Goal: Task Accomplishment & Management: Manage account settings

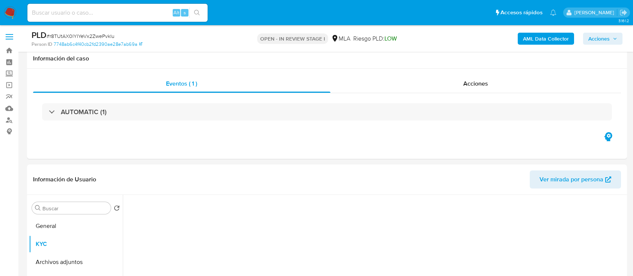
select select "10"
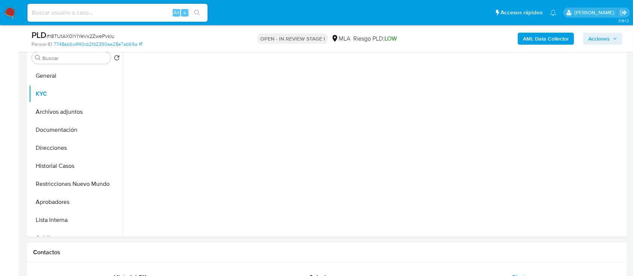
scroll to position [14, 0]
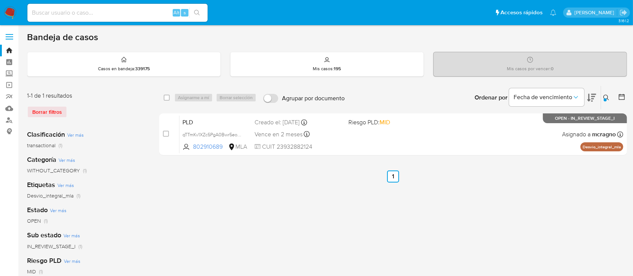
drag, startPoint x: 604, startPoint y: 98, endPoint x: 552, endPoint y: 137, distance: 65.2
click at [604, 98] on div at bounding box center [605, 99] width 3 height 3
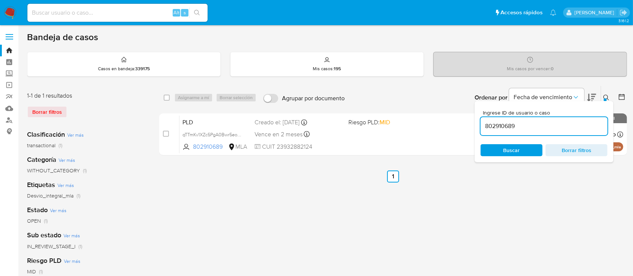
click at [553, 134] on div "802910689" at bounding box center [544, 126] width 127 height 18
click at [555, 128] on input "802910689" at bounding box center [544, 126] width 127 height 10
paste input "300238630"
type input "300238630"
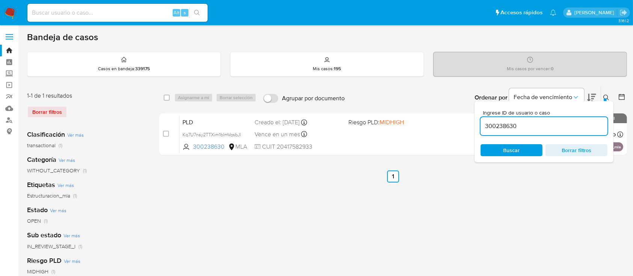
drag, startPoint x: 609, startPoint y: 94, endPoint x: 601, endPoint y: 96, distance: 8.4
click at [607, 95] on icon at bounding box center [607, 98] width 6 height 6
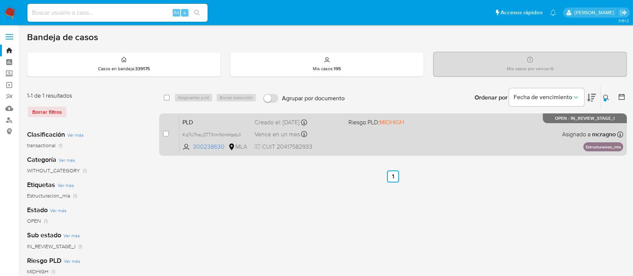
click at [479, 138] on div "PLD Kq7U7nsy2TTXim1blmVqsbJl 300238630 MLA Riesgo PLD: MIDHIGH Creado el: 12/09…" at bounding box center [402, 134] width 444 height 38
click at [169, 134] on div "case-item-checkbox No es posible asignar el caso" at bounding box center [171, 134] width 17 height 38
click at [166, 133] on input "checkbox" at bounding box center [166, 134] width 6 height 6
checkbox input "true"
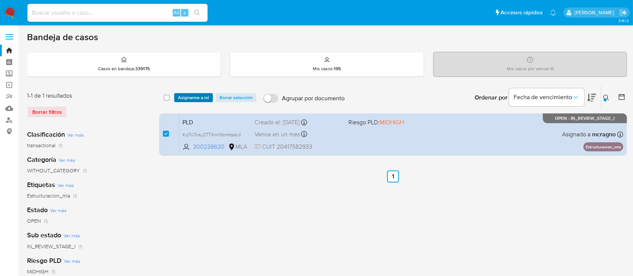
click at [205, 95] on span "Asignarme a mí" at bounding box center [193, 98] width 31 height 8
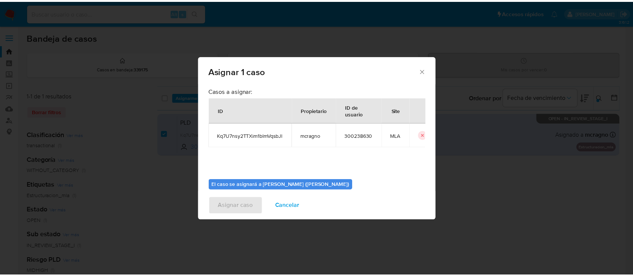
scroll to position [38, 0]
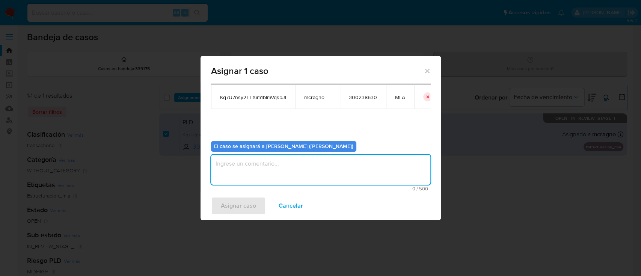
click at [263, 174] on textarea "assign-modal" at bounding box center [320, 170] width 219 height 30
click at [238, 199] on span "Asignar caso" at bounding box center [238, 206] width 35 height 17
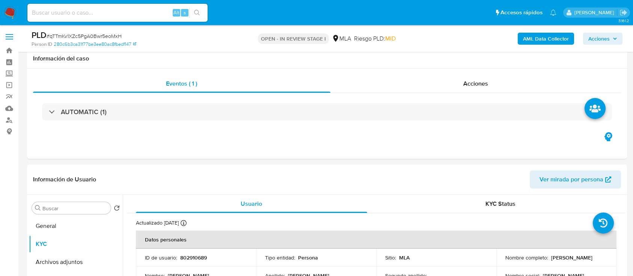
select select "10"
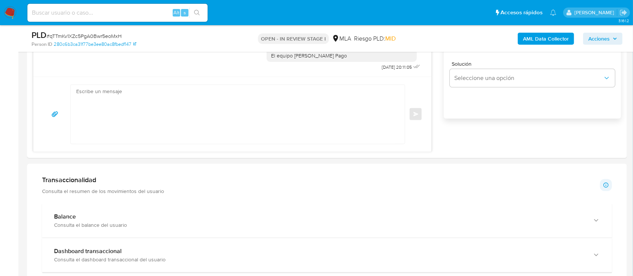
scroll to position [551, 0]
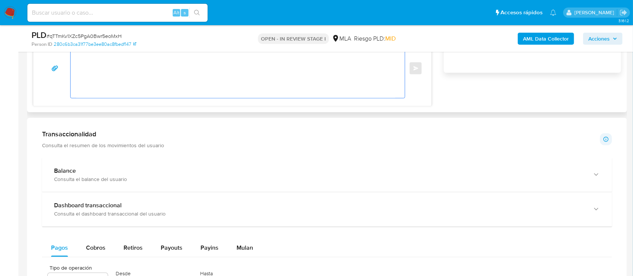
click at [287, 79] on textarea at bounding box center [235, 68] width 319 height 59
paste textarea "Hola Patricia Elvira Barria Gomez, En función de las operaciones registradas en…"
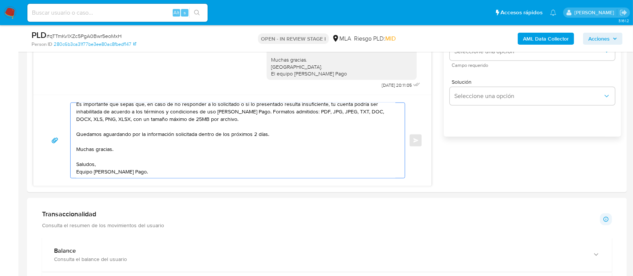
scroll to position [400, 0]
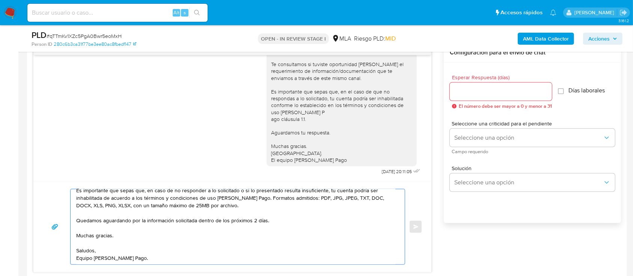
type textarea "Hola Patricia Elvira Barria Gomez, En función de las operaciones registradas en…"
click at [492, 94] on input "Esperar Respuesta (días)" at bounding box center [501, 92] width 102 height 10
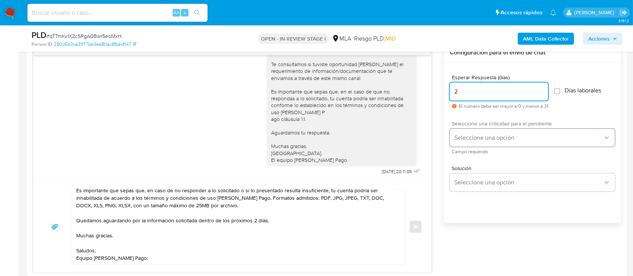
type input "2"
drag, startPoint x: 477, startPoint y: 133, endPoint x: 477, endPoint y: 145, distance: 12.4
click at [477, 137] on button "Seleccione una opción" at bounding box center [532, 138] width 165 height 18
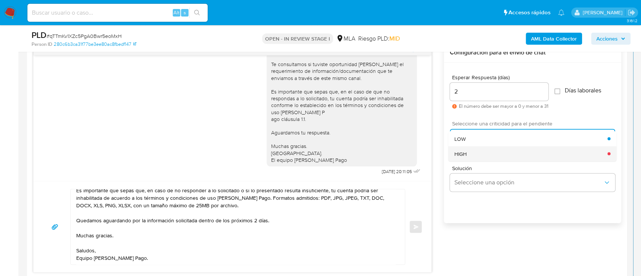
click at [473, 154] on div "HIGH" at bounding box center [531, 153] width 153 height 15
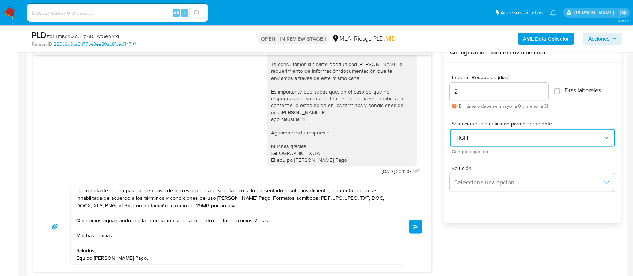
scroll to position [0, 0]
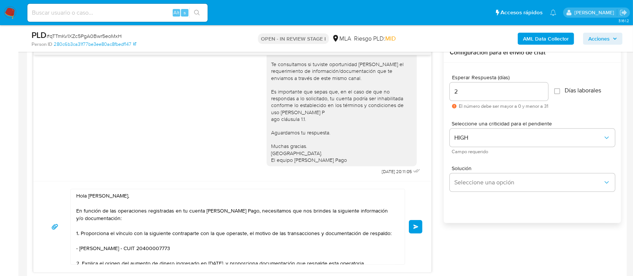
click at [417, 231] on button "Enviar" at bounding box center [416, 227] width 14 height 14
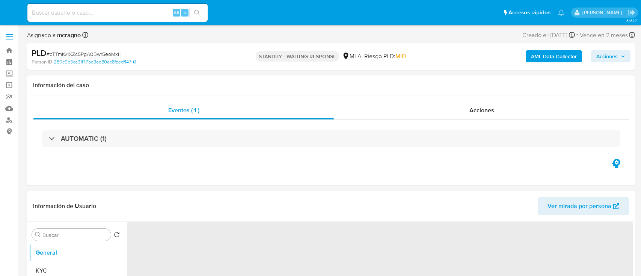
select select "10"
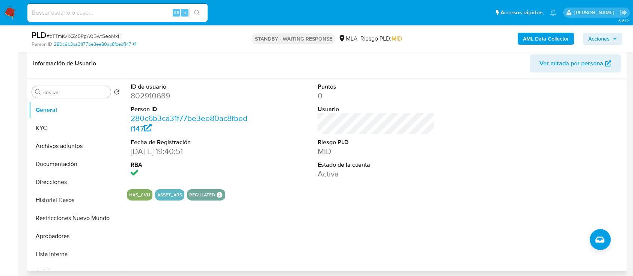
scroll to position [100, 0]
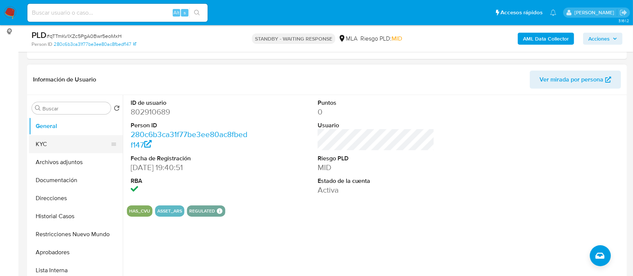
click at [54, 148] on button "KYC" at bounding box center [73, 144] width 88 height 18
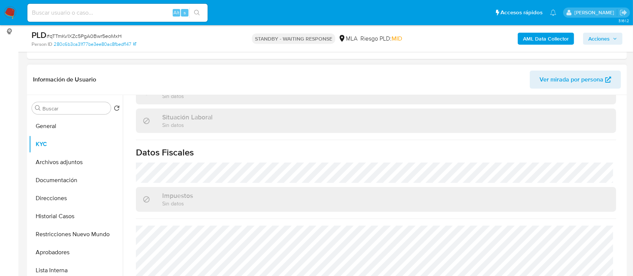
scroll to position [378, 0]
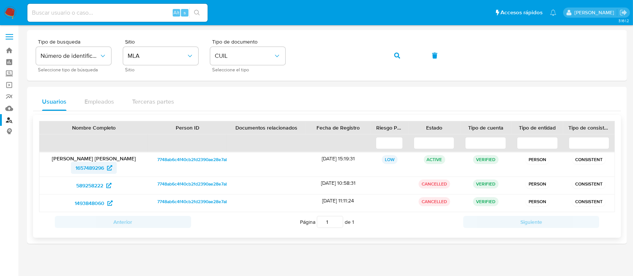
click at [78, 169] on span "1657489296" at bounding box center [90, 168] width 29 height 12
click at [402, 57] on button "button" at bounding box center [398, 56] width 26 height 18
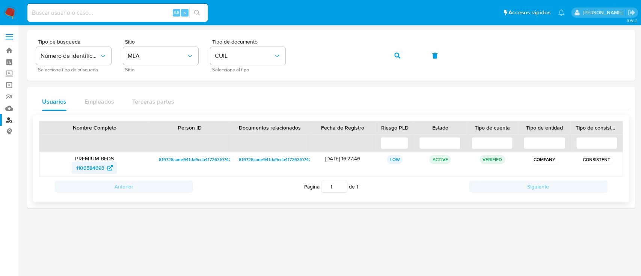
click at [91, 170] on span "1106584693" at bounding box center [90, 168] width 28 height 12
click at [406, 56] on button "button" at bounding box center [398, 56] width 26 height 18
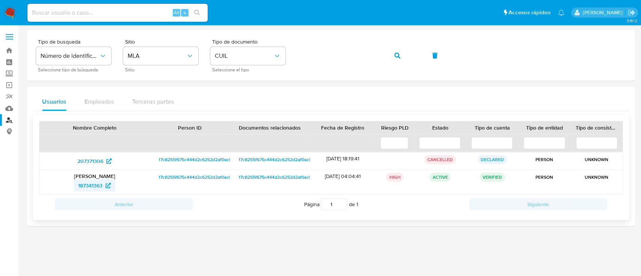
click at [87, 181] on span "187341363" at bounding box center [90, 186] width 24 height 12
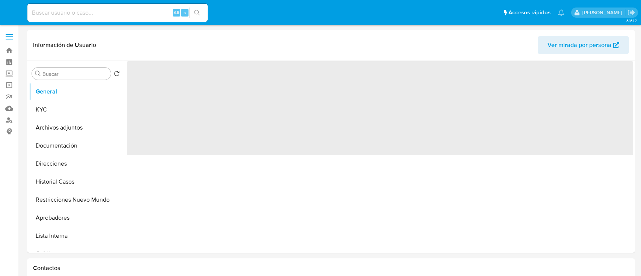
select select "10"
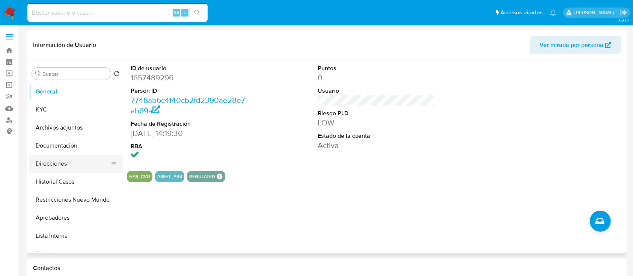
click at [66, 168] on button "Direcciones" at bounding box center [73, 164] width 88 height 18
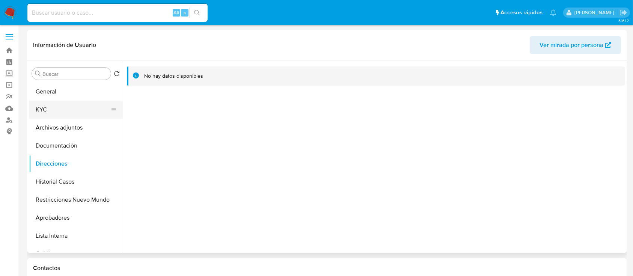
click at [78, 106] on button "KYC" at bounding box center [73, 110] width 88 height 18
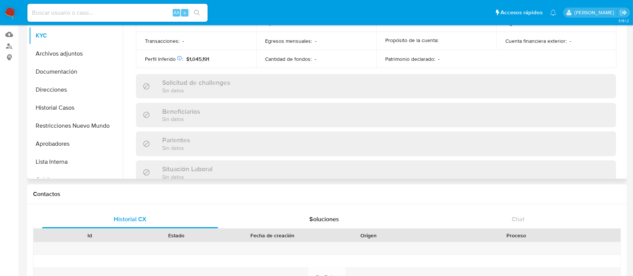
scroll to position [396, 0]
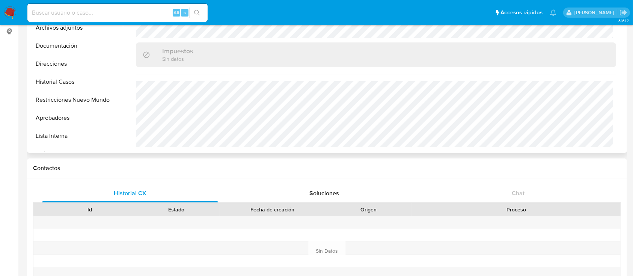
drag, startPoint x: 65, startPoint y: 85, endPoint x: 186, endPoint y: 134, distance: 130.3
click at [67, 88] on button "Historial Casos" at bounding box center [76, 82] width 94 height 18
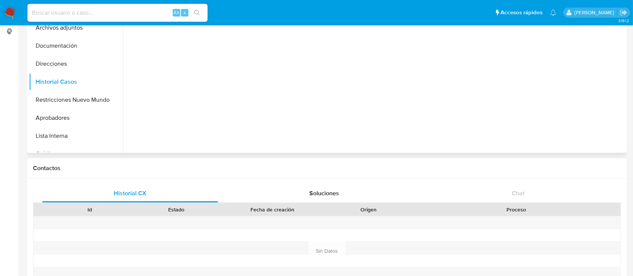
scroll to position [0, 0]
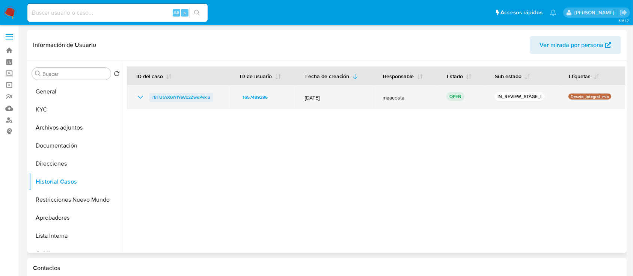
click at [189, 97] on span "r8TUtAX0lYIYeVx2ZwePvklu" at bounding box center [182, 97] width 58 height 9
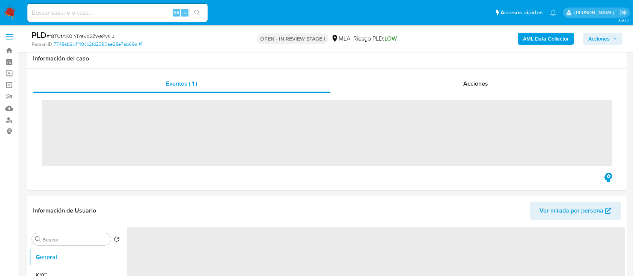
scroll to position [250, 0]
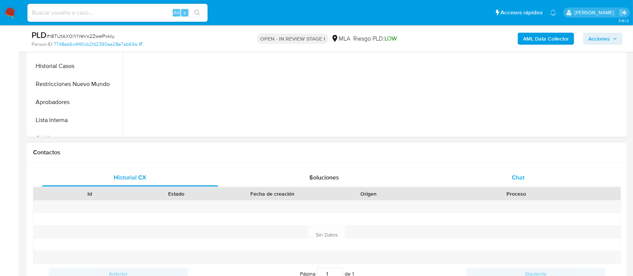
click at [540, 173] on div "Chat" at bounding box center [519, 178] width 176 height 18
select select "10"
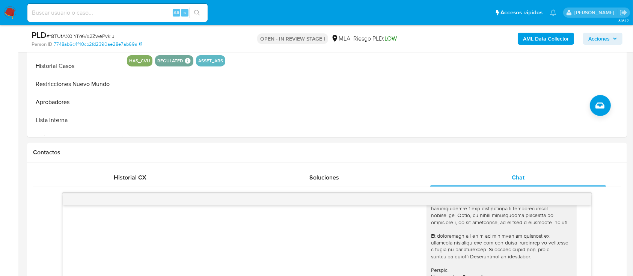
scroll to position [264, 0]
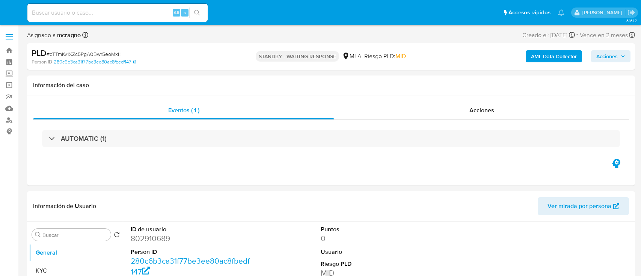
select select "10"
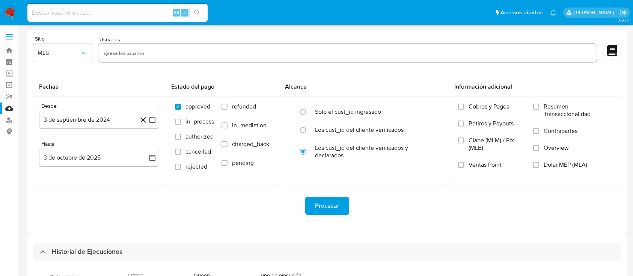
select select "10"
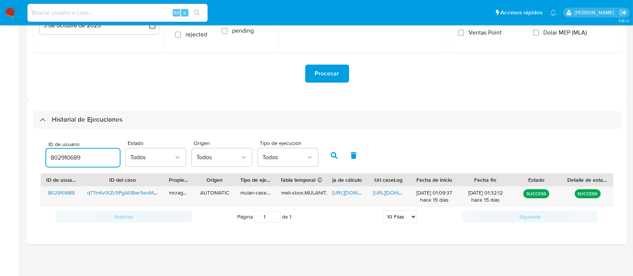
click at [63, 160] on input "802910689" at bounding box center [83, 158] width 74 height 10
click at [332, 159] on button "button" at bounding box center [335, 156] width 20 height 18
click at [340, 192] on span "https://docs.google.com/spreadsheets/d/1_isTWBT0zt_p_mcj0nuX18t5OlJbPKLR1AIwwJQ…" at bounding box center [358, 193] width 52 height 8
click at [395, 191] on span "https://docs.google.com/document/d/1gYXFqVQQeYqiYheYoF0LrRj7mFwoFmhtJBqQeGPSkuk…" at bounding box center [399, 193] width 52 height 8
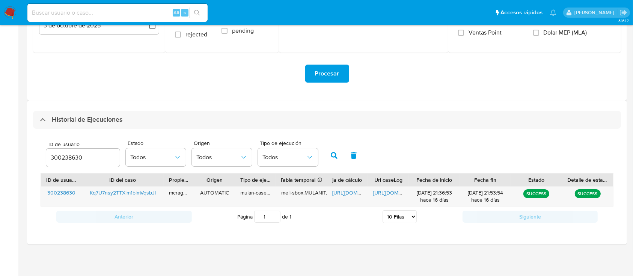
click at [73, 142] on span "ID de usuario" at bounding box center [85, 145] width 74 height 6
click at [73, 153] on input "300238630" at bounding box center [83, 158] width 74 height 10
click at [62, 156] on input "300238630" at bounding box center [83, 158] width 74 height 10
drag, startPoint x: 62, startPoint y: 156, endPoint x: 255, endPoint y: 158, distance: 193.5
click at [62, 156] on input "300238630" at bounding box center [83, 158] width 74 height 10
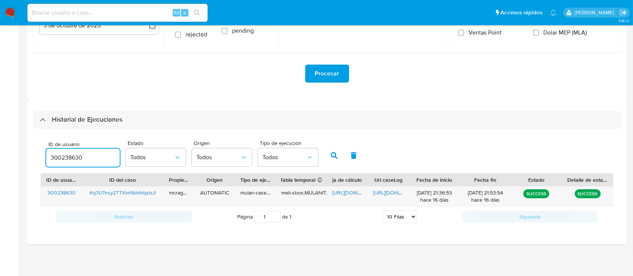
paste input "1024424552"
drag, startPoint x: 331, startPoint y: 154, endPoint x: 340, endPoint y: 196, distance: 42.2
click at [331, 155] on icon "button" at bounding box center [334, 155] width 7 height 7
click at [351, 192] on span "https://docs.google.com/spreadsheets/d/1MWvDac_tLJt0LsJq6J9mGB0uvONpdnWJFuSgBeq…" at bounding box center [358, 193] width 52 height 8
click at [394, 190] on span "https://docs.google.com/document/d/16DalE1zRlbGBbo0JrAfA8zwe7Pt8S6Y8DILBux2Slug…" at bounding box center [399, 193] width 52 height 8
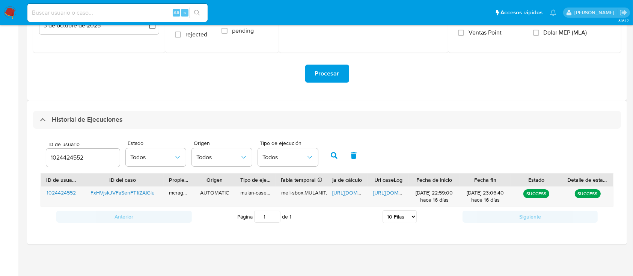
click at [66, 165] on div "1024424552" at bounding box center [83, 158] width 74 height 18
click at [64, 155] on input "1024424552" at bounding box center [83, 158] width 74 height 10
paste input "205672144"
type input "205672144"
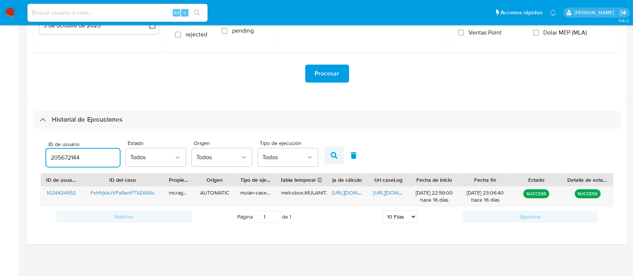
click at [340, 150] on button "button" at bounding box center [335, 156] width 20 height 18
click at [344, 194] on span "https://docs.google.com/spreadsheets/d/1ewY5KnNrCEIwHs-3fR7oXne2odL7KF0nRwqMBm6…" at bounding box center [358, 193] width 52 height 8
click at [388, 192] on span "https://docs.google.com/document/d/1x1vF9aPLtfX4gQnJ-_4kDx0qFSMIsmdSga8EHdH3pYQ…" at bounding box center [399, 193] width 52 height 8
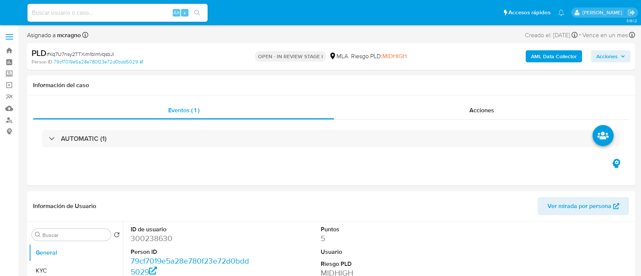
select select "10"
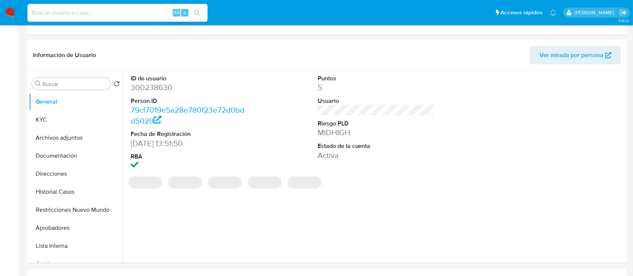
scroll to position [250, 0]
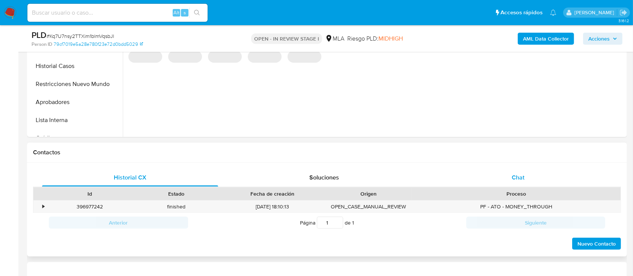
click at [559, 169] on div "Chat" at bounding box center [519, 178] width 176 height 18
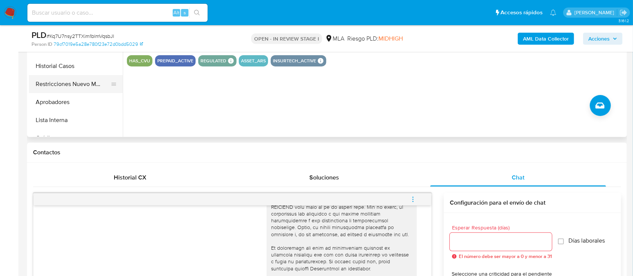
drag, startPoint x: 70, startPoint y: 84, endPoint x: 196, endPoint y: 23, distance: 140.5
click at [71, 85] on button "Restricciones Nuevo Mundo" at bounding box center [76, 84] width 94 height 18
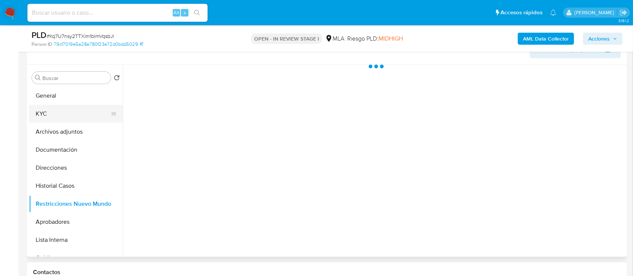
scroll to position [100, 0]
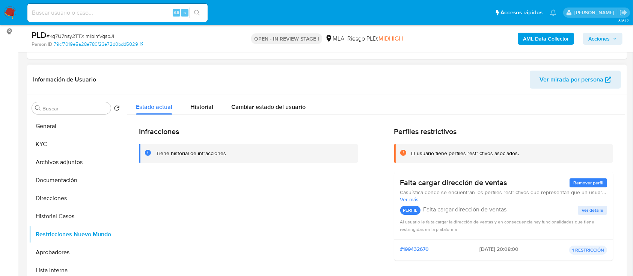
drag, startPoint x: 65, startPoint y: 177, endPoint x: 171, endPoint y: 177, distance: 105.2
click at [66, 177] on button "Documentación" at bounding box center [76, 180] width 94 height 18
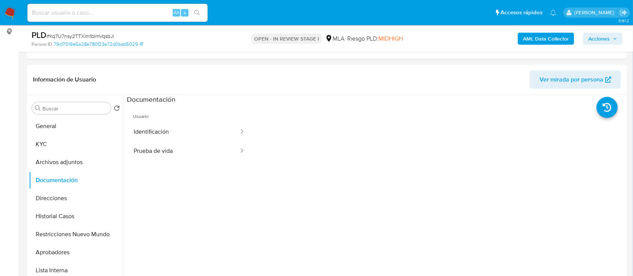
click at [539, 39] on b "AML Data Collector" at bounding box center [546, 39] width 46 height 12
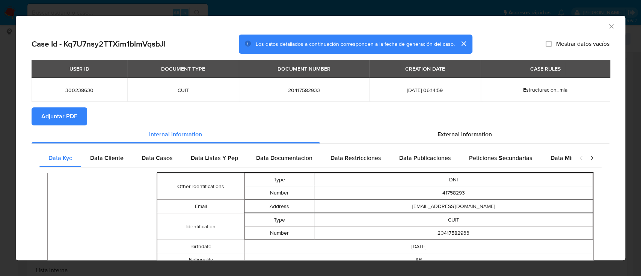
drag, startPoint x: 71, startPoint y: 114, endPoint x: 240, endPoint y: 33, distance: 186.7
click at [71, 114] on span "Adjuntar PDF" at bounding box center [59, 116] width 36 height 17
click at [51, 116] on span "Adjuntar PDF" at bounding box center [59, 116] width 36 height 17
drag, startPoint x: 601, startPoint y: 25, endPoint x: 168, endPoint y: 142, distance: 448.5
click at [608, 26] on icon "Cerrar ventana" at bounding box center [612, 27] width 8 height 8
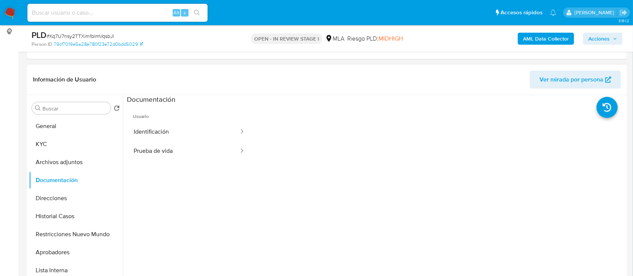
drag, startPoint x: 64, startPoint y: 154, endPoint x: 272, endPoint y: 198, distance: 212.9
click at [64, 154] on button "Archivos adjuntos" at bounding box center [76, 162] width 94 height 18
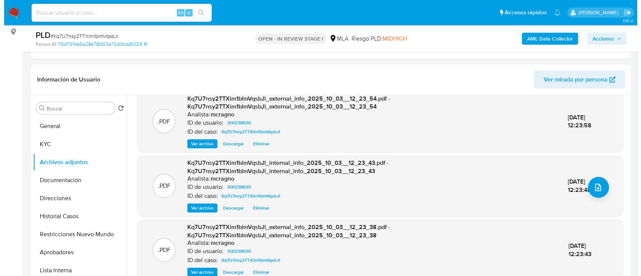
scroll to position [75, 0]
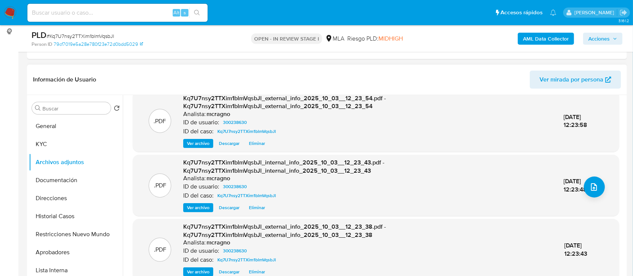
click at [252, 142] on span "Eliminar" at bounding box center [257, 144] width 16 height 8
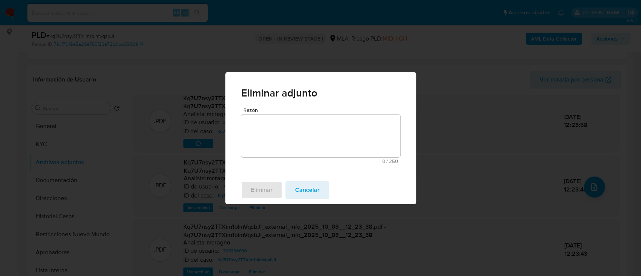
click at [313, 158] on div "Razón 0 / 250 250 caracteres restantes" at bounding box center [320, 135] width 159 height 56
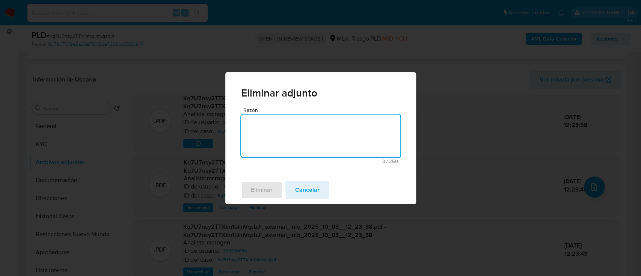
drag, startPoint x: 314, startPoint y: 139, endPoint x: 261, endPoint y: 183, distance: 68.4
click at [314, 140] on textarea "Razón" at bounding box center [320, 136] width 159 height 43
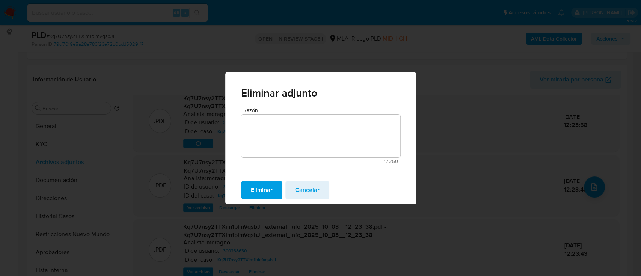
click at [262, 186] on span "Eliminar" at bounding box center [262, 190] width 22 height 17
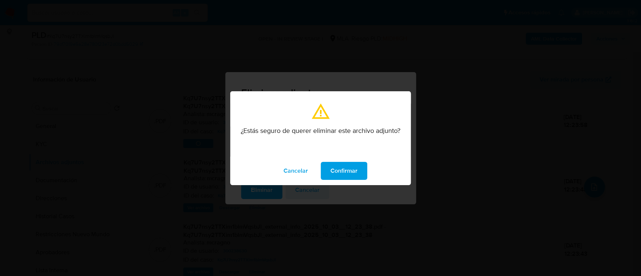
click at [366, 174] on button "Confirmar" at bounding box center [344, 171] width 47 height 18
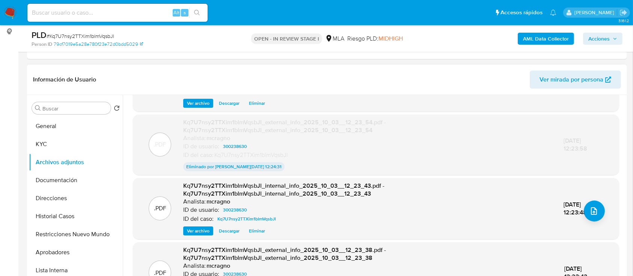
scroll to position [0, 0]
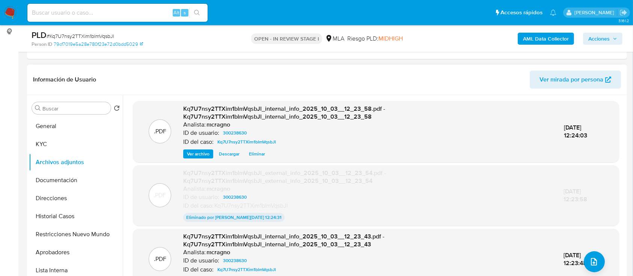
click at [256, 152] on span "Eliminar" at bounding box center [257, 154] width 16 height 8
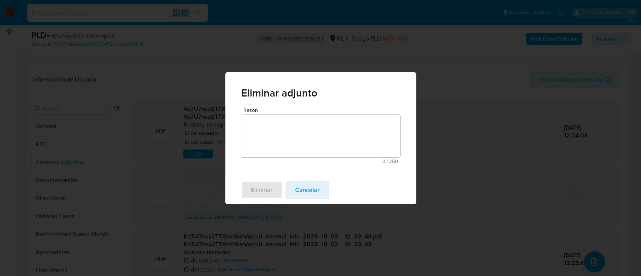
click at [285, 146] on textarea "Razón" at bounding box center [320, 136] width 159 height 43
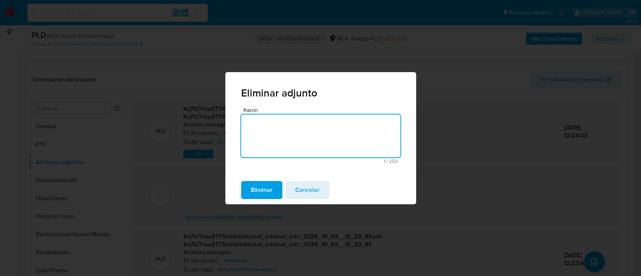
click at [267, 192] on span "Eliminar" at bounding box center [262, 190] width 22 height 17
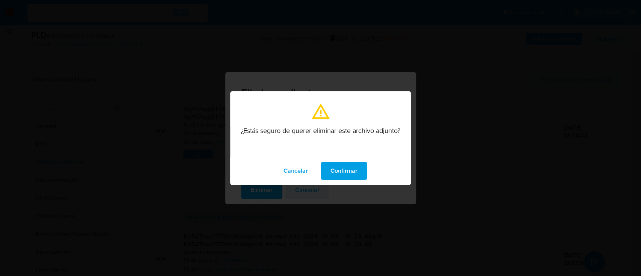
click at [350, 176] on span "Confirmar" at bounding box center [344, 171] width 27 height 17
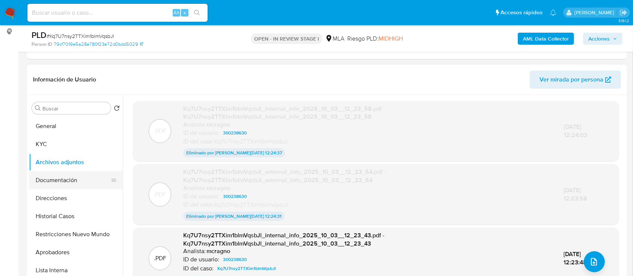
click at [75, 182] on button "Documentación" at bounding box center [73, 180] width 88 height 18
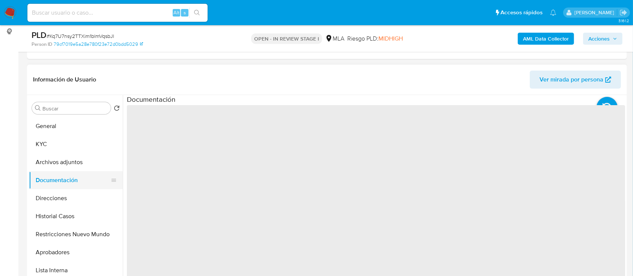
click at [75, 193] on button "Direcciones" at bounding box center [76, 198] width 94 height 18
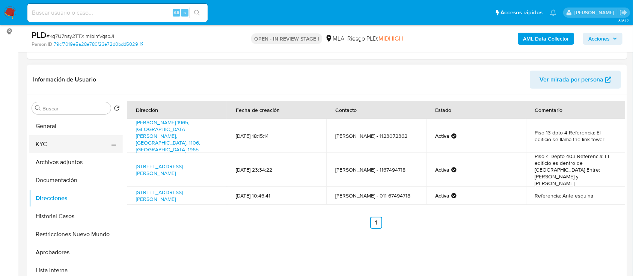
click at [76, 145] on button "KYC" at bounding box center [73, 144] width 88 height 18
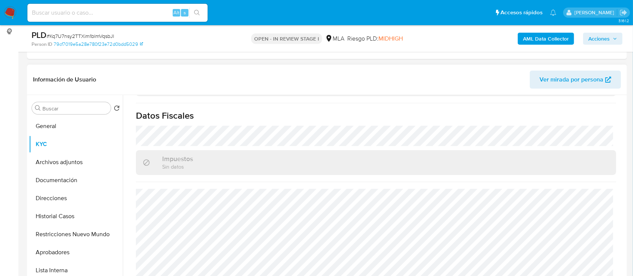
scroll to position [237, 0]
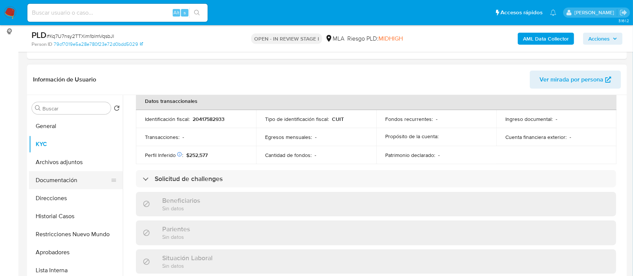
drag, startPoint x: 59, startPoint y: 194, endPoint x: 108, endPoint y: 179, distance: 51.6
click at [59, 194] on button "Direcciones" at bounding box center [76, 198] width 94 height 18
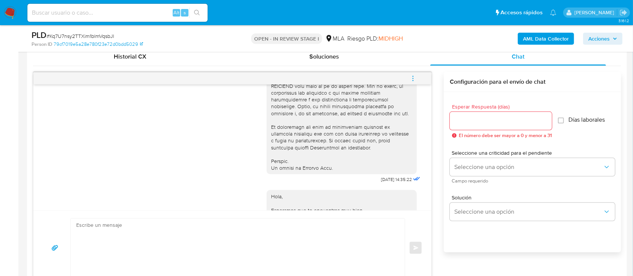
scroll to position [465, 0]
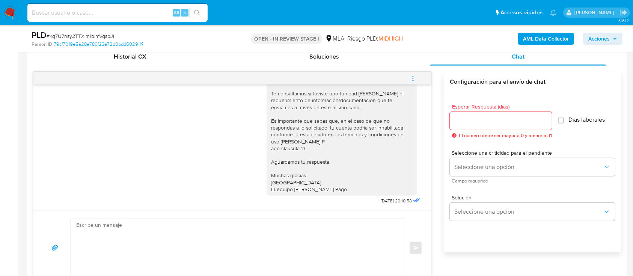
click at [328, 243] on textarea at bounding box center [235, 248] width 319 height 59
paste textarea "Hola XXX, Al analizar tu caso se encontraron algunas inconsistencias, por este …"
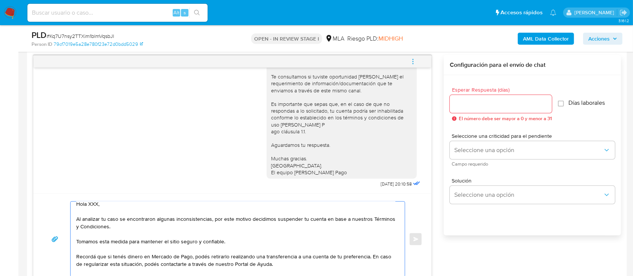
scroll to position [0, 0]
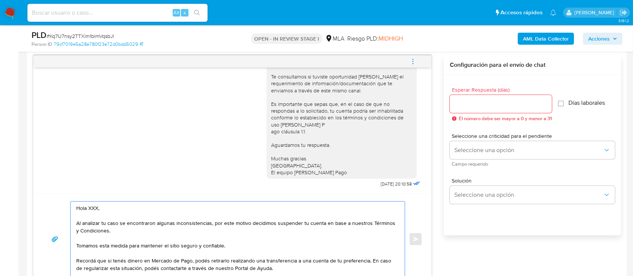
click at [133, 209] on textarea "Hola XXX, Al analizar tu caso se encontraron algunas inconsistencias, por este …" at bounding box center [235, 239] width 319 height 75
type textarea "Hola, Al analizar tu caso se encontraron algunas inconsistencias, por este moti…"
click at [474, 104] on input "Esperar Respuesta (días)" at bounding box center [501, 104] width 102 height 10
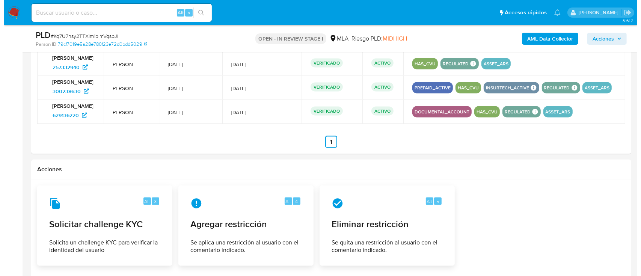
scroll to position [1232, 0]
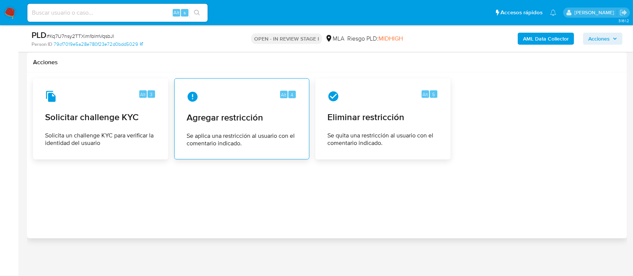
type input "0"
click at [234, 122] on span "Agregar restricción" at bounding box center [242, 117] width 110 height 11
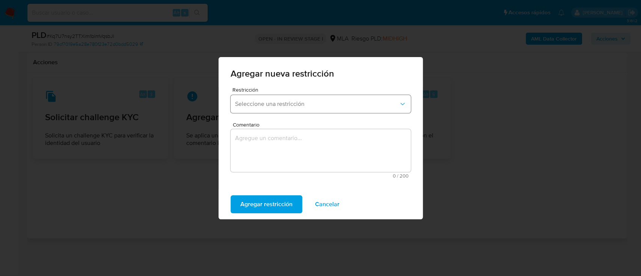
click at [310, 107] on span "Seleccione una restricción" at bounding box center [317, 104] width 164 height 8
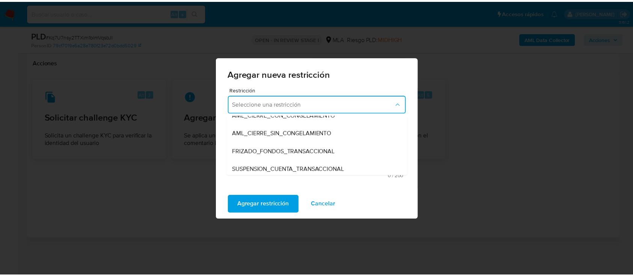
scroll to position [95, 0]
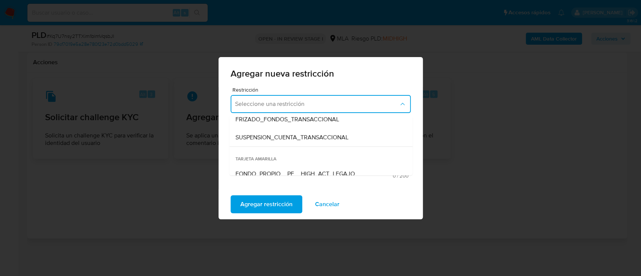
click at [365, 141] on div "SUSPENSION_CUENTA_TRANSACCIONAL" at bounding box center [318, 137] width 167 height 18
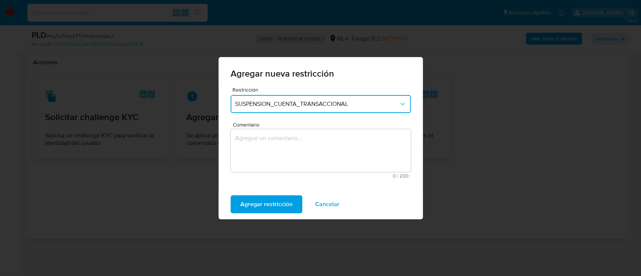
click at [358, 146] on textarea "Comentario" at bounding box center [321, 150] width 180 height 43
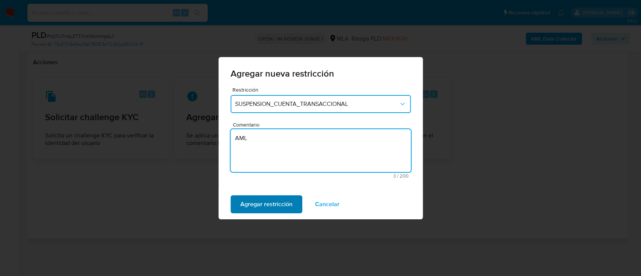
type textarea "AML"
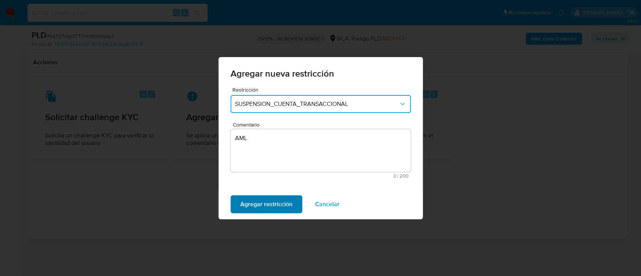
click at [256, 197] on span "Agregar restricción" at bounding box center [266, 204] width 52 height 17
click at [266, 205] on span "Confirmar" at bounding box center [253, 204] width 27 height 17
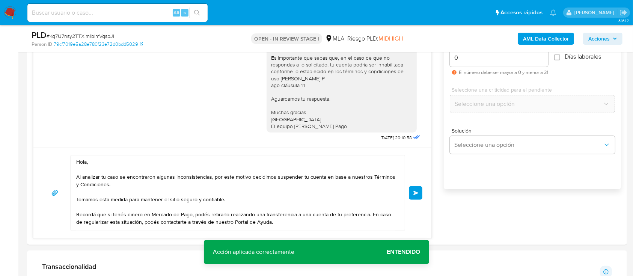
scroll to position [432, 0]
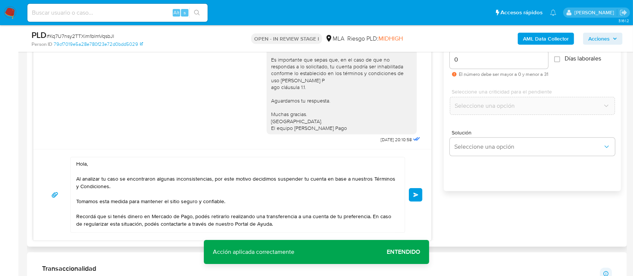
click at [412, 195] on button "Enviar" at bounding box center [416, 195] width 14 height 14
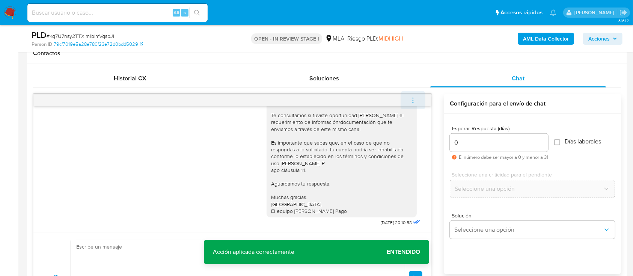
scroll to position [589, 0]
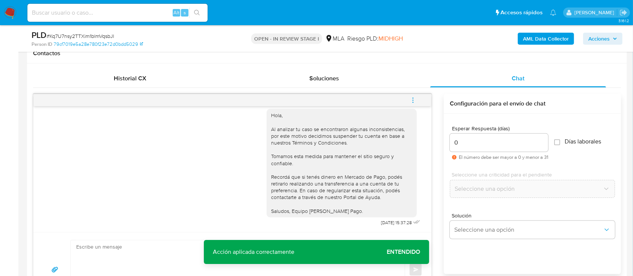
click at [408, 98] on button "menu-action" at bounding box center [413, 100] width 25 height 18
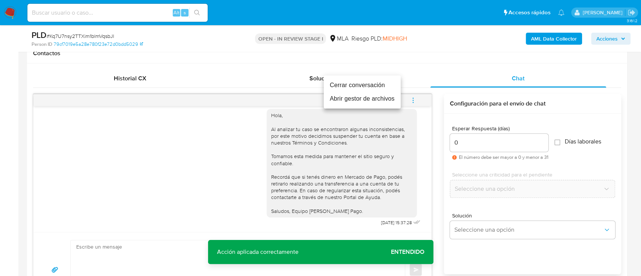
click at [352, 87] on li "Cerrar conversación" at bounding box center [362, 86] width 77 height 14
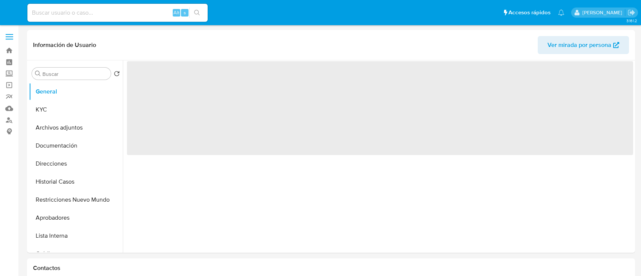
select select "10"
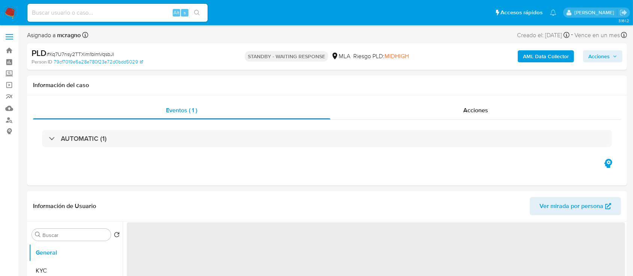
select select "10"
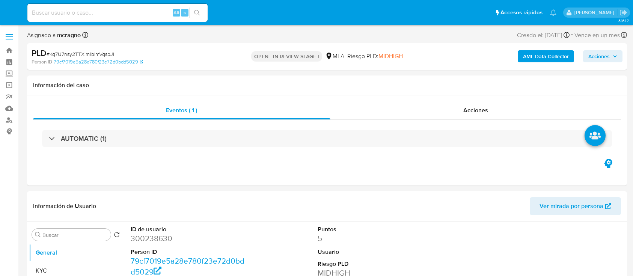
select select "10"
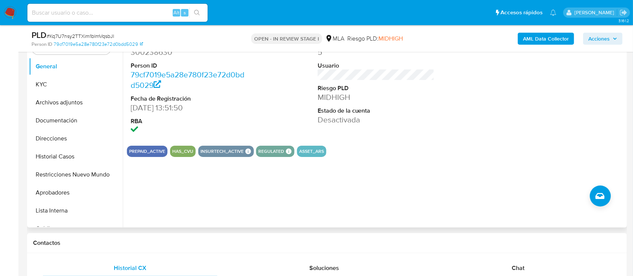
scroll to position [200, 0]
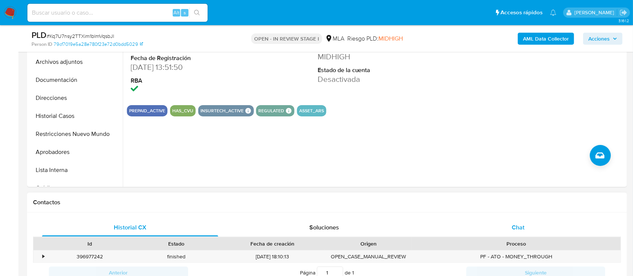
click at [530, 223] on div "Chat" at bounding box center [519, 228] width 176 height 18
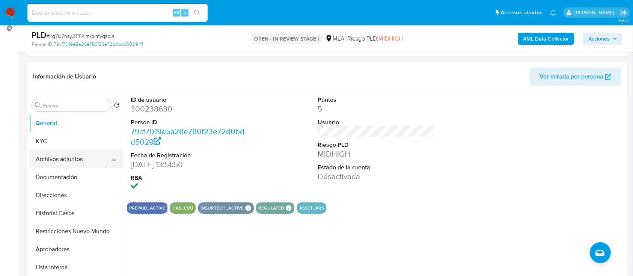
scroll to position [100, 0]
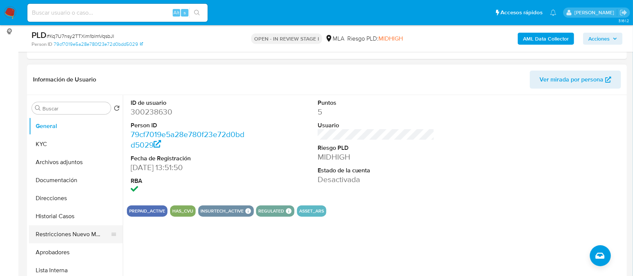
drag, startPoint x: 66, startPoint y: 225, endPoint x: 109, endPoint y: 227, distance: 42.1
click at [66, 226] on button "Restricciones Nuevo Mundo" at bounding box center [73, 234] width 88 height 18
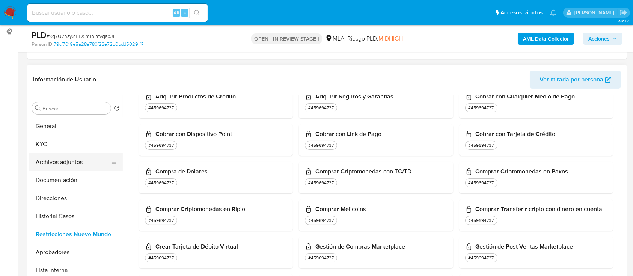
scroll to position [200, 0]
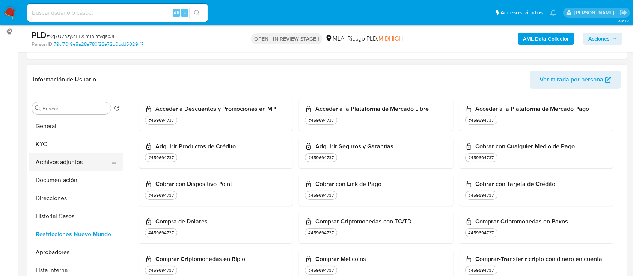
click at [61, 161] on button "Archivos adjuntos" at bounding box center [73, 162] width 88 height 18
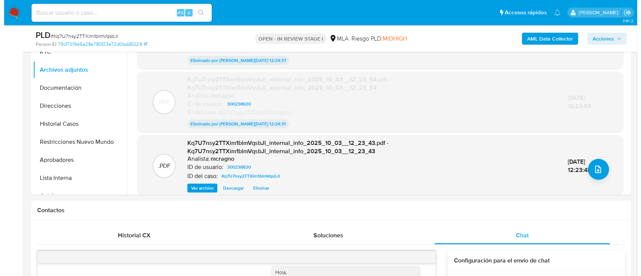
scroll to position [223, 0]
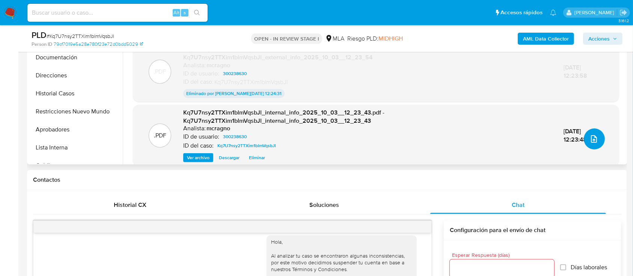
click at [596, 145] on button "upload-file" at bounding box center [594, 138] width 21 height 21
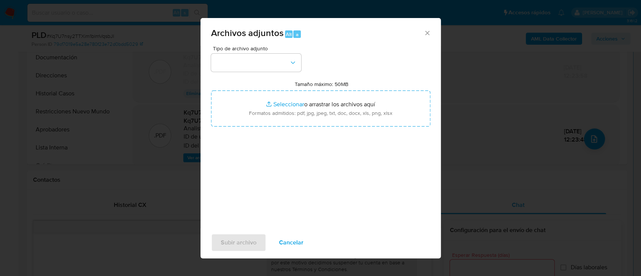
click at [267, 72] on div "Tipo de archivo adjunto Tamaño máximo: 50MB Seleccionar archivos Seleccionar o …" at bounding box center [320, 134] width 219 height 177
drag, startPoint x: 275, startPoint y: 65, endPoint x: 275, endPoint y: 71, distance: 6.4
click at [275, 65] on button "button" at bounding box center [256, 63] width 90 height 18
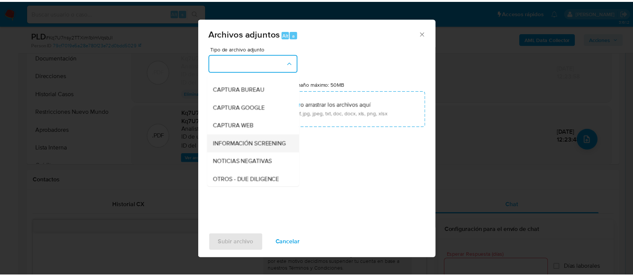
scroll to position [50, 0]
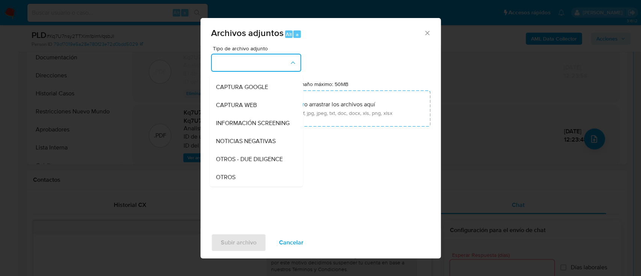
click at [230, 181] on span "OTROS" at bounding box center [226, 178] width 20 height 8
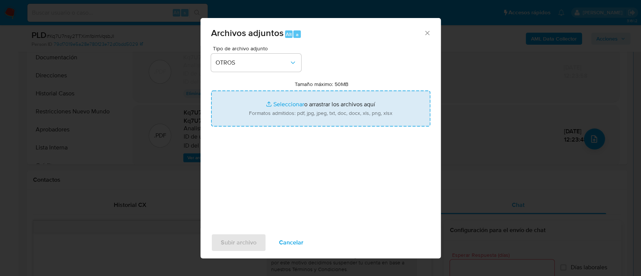
click at [327, 123] on input "Tamaño máximo: 50MB Seleccionar archivos" at bounding box center [320, 109] width 219 height 36
type input "C:\fakepath\300238630 - Movimientos.xlsx"
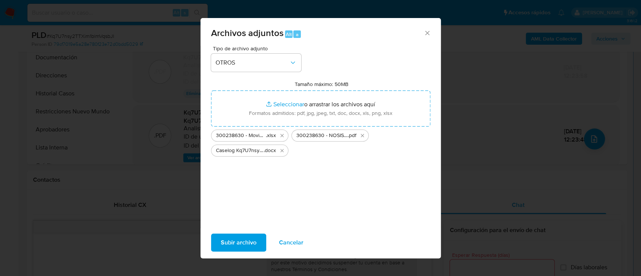
click at [241, 235] on span "Subir archivo" at bounding box center [239, 242] width 36 height 17
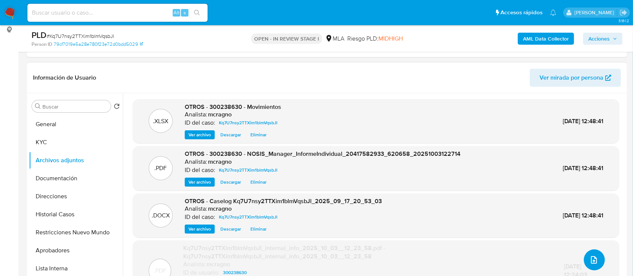
scroll to position [100, 0]
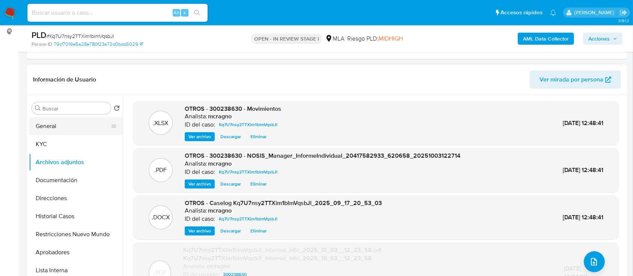
drag, startPoint x: 60, startPoint y: 118, endPoint x: 120, endPoint y: 132, distance: 61.4
click at [60, 118] on button "General" at bounding box center [76, 126] width 94 height 18
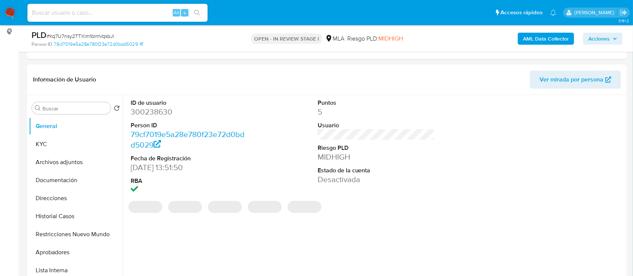
click at [613, 36] on span "Acciones" at bounding box center [603, 38] width 29 height 11
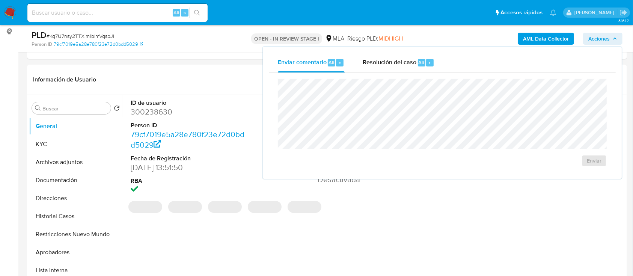
drag, startPoint x: 404, startPoint y: 61, endPoint x: 409, endPoint y: 77, distance: 16.9
click at [404, 61] on span "Resolución del caso" at bounding box center [390, 62] width 54 height 9
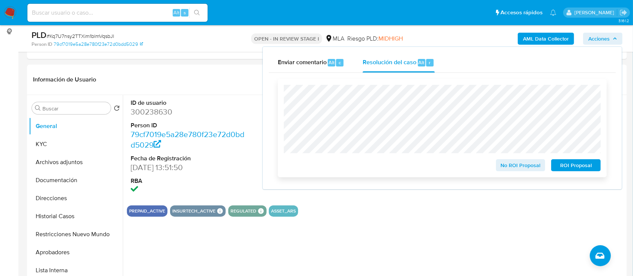
click at [578, 167] on span "ROI Proposal" at bounding box center [576, 165] width 39 height 11
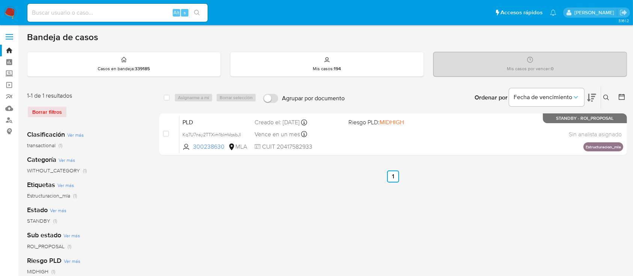
click at [605, 97] on icon at bounding box center [607, 98] width 6 height 6
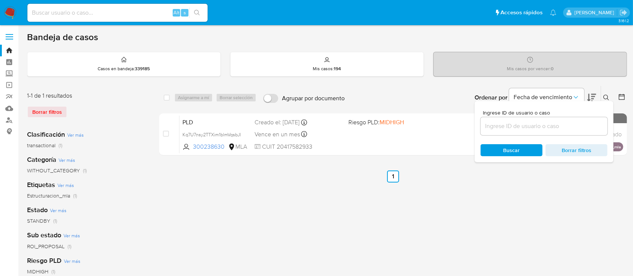
click at [589, 128] on input at bounding box center [544, 126] width 127 height 10
type input "1024424552"
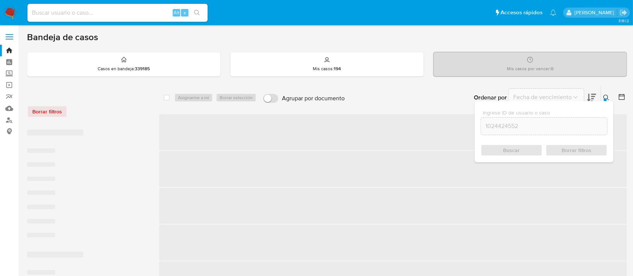
click at [607, 95] on icon at bounding box center [607, 98] width 6 height 6
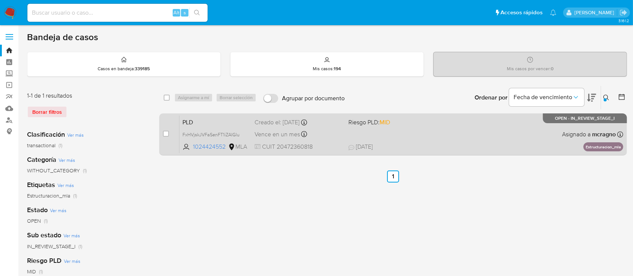
click at [476, 124] on div "PLD FxHVjskJVFaSenFT1iZAIGlu 1024424552 MLA Riesgo PLD: MID Creado el: [DATE] C…" at bounding box center [402, 134] width 444 height 38
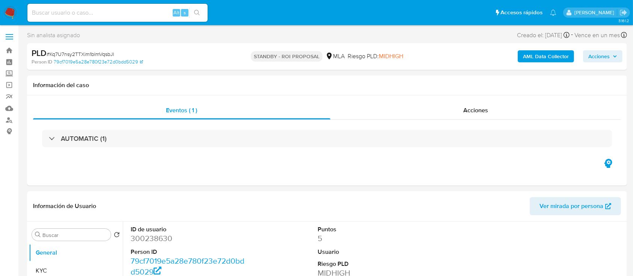
select select "10"
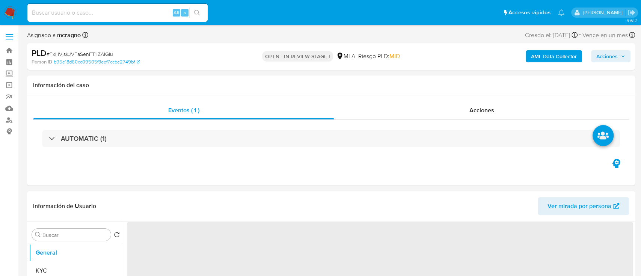
select select "10"
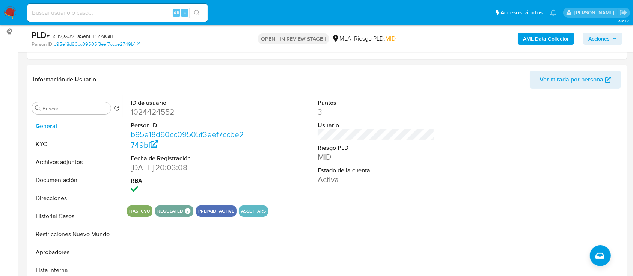
scroll to position [250, 0]
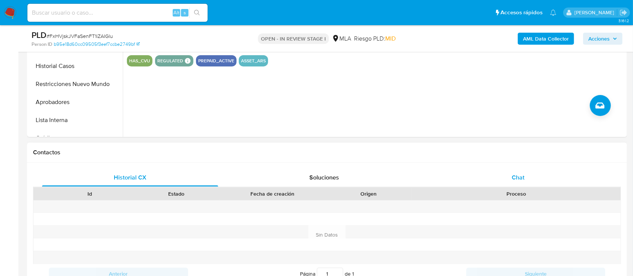
click at [523, 172] on div "Chat" at bounding box center [519, 178] width 176 height 18
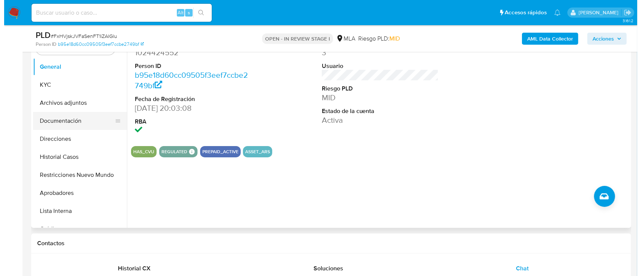
scroll to position [150, 0]
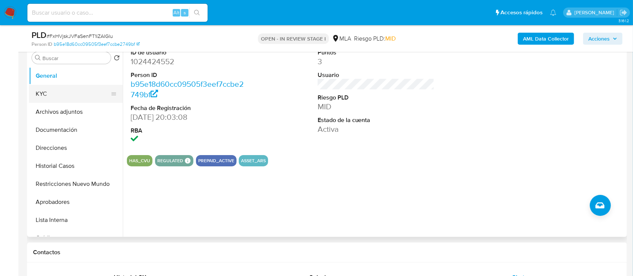
click at [81, 98] on button "KYC" at bounding box center [73, 94] width 88 height 18
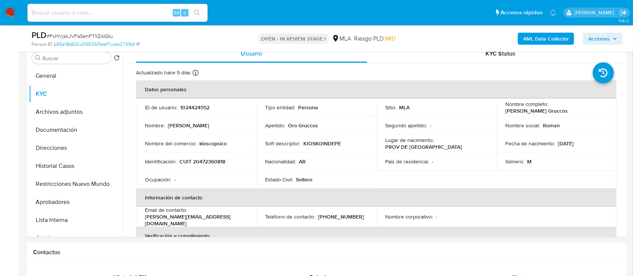
click at [541, 37] on b "AML Data Collector" at bounding box center [546, 39] width 46 height 12
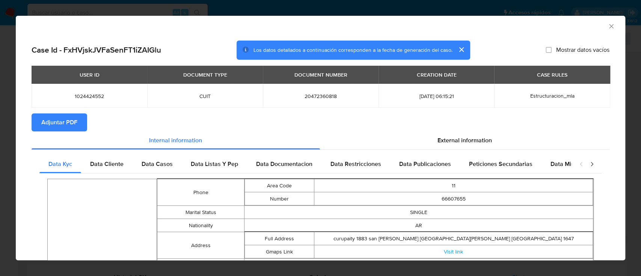
click at [74, 126] on span "Adjuntar PDF" at bounding box center [59, 122] width 36 height 17
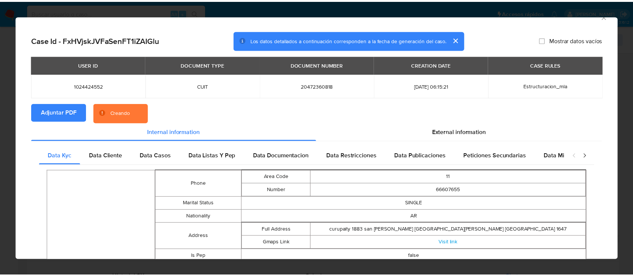
scroll to position [0, 0]
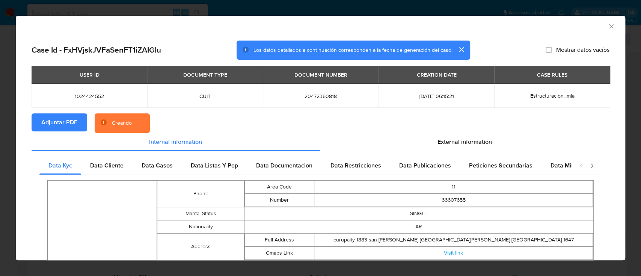
click at [608, 23] on icon "Cerrar ventana" at bounding box center [612, 27] width 8 height 8
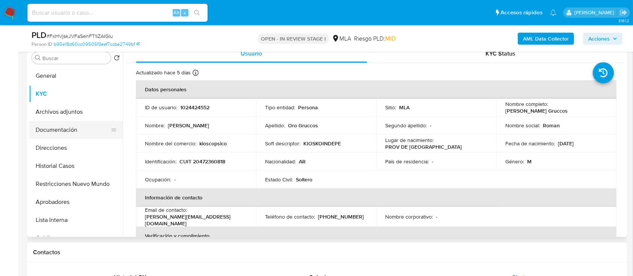
click at [70, 108] on button "Archivos adjuntos" at bounding box center [76, 112] width 94 height 18
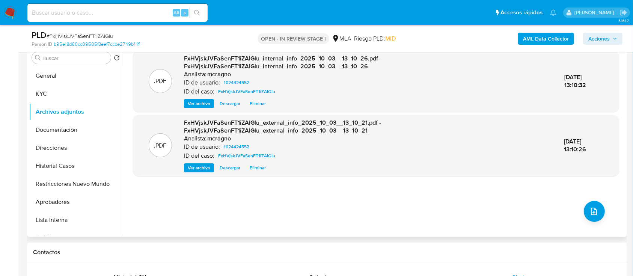
drag, startPoint x: 60, startPoint y: 148, endPoint x: 196, endPoint y: 140, distance: 136.6
click at [60, 148] on button "Direcciones" at bounding box center [76, 148] width 94 height 18
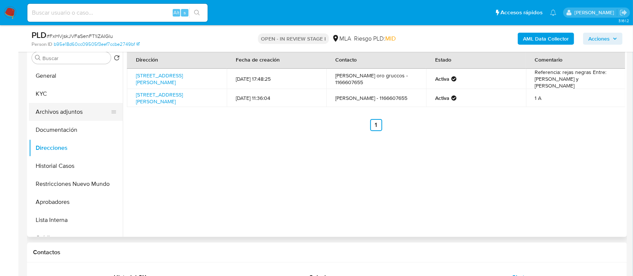
drag, startPoint x: 85, startPoint y: 99, endPoint x: 105, endPoint y: 110, distance: 23.4
click at [84, 98] on button "KYC" at bounding box center [76, 94] width 94 height 18
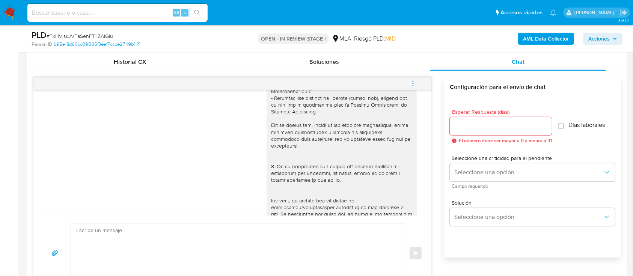
scroll to position [400, 0]
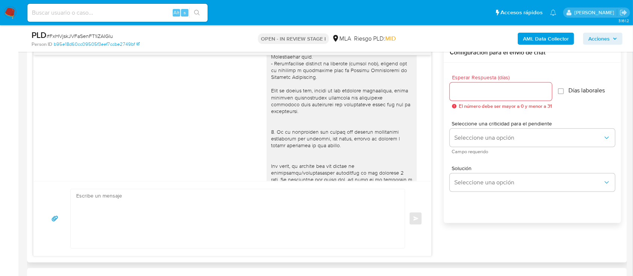
click at [305, 208] on textarea at bounding box center [235, 218] width 319 height 59
paste textarea "Lore Ipsum Dolor Sit Ametcon, Adipis elitsed doe te incididun, utlaboreetd magn…"
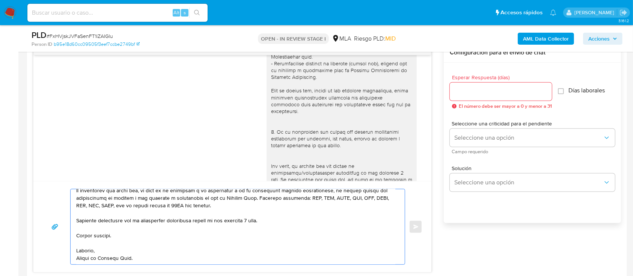
scroll to position [11, 0]
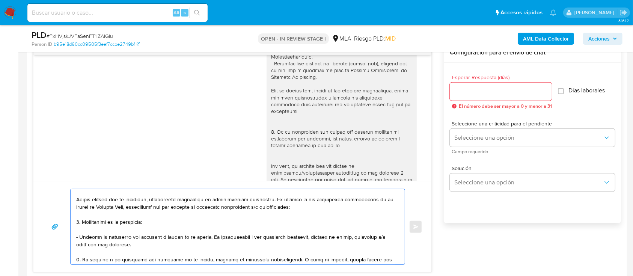
type textarea "Lore Ipsum Dolor Sit Ametcon, Adipis elitsed doe te incididun, utlaboreetd magn…"
click at [491, 94] on input "Esperar Respuesta (días)" at bounding box center [501, 92] width 102 height 10
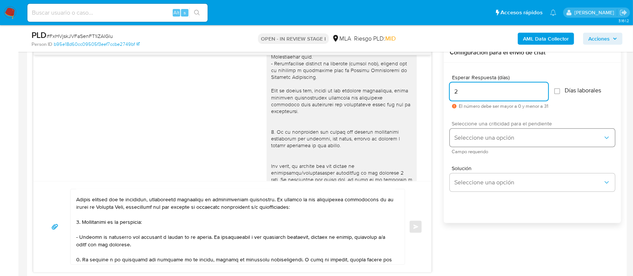
type input "2"
click at [490, 137] on span "Seleccione una opción" at bounding box center [529, 138] width 149 height 8
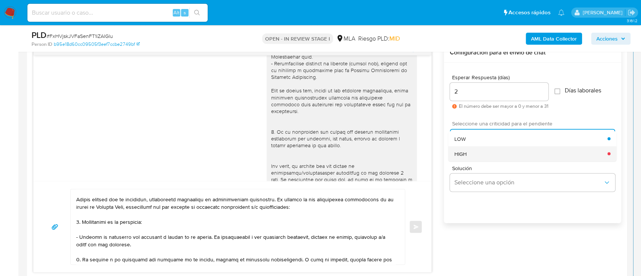
click at [472, 154] on div "HIGH" at bounding box center [531, 153] width 153 height 15
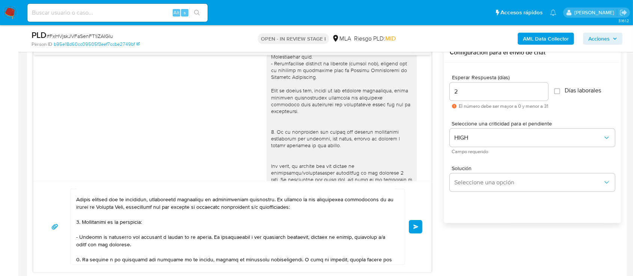
drag, startPoint x: 413, startPoint y: 224, endPoint x: 388, endPoint y: 267, distance: 49.9
click at [412, 226] on button "Enviar" at bounding box center [416, 227] width 14 height 14
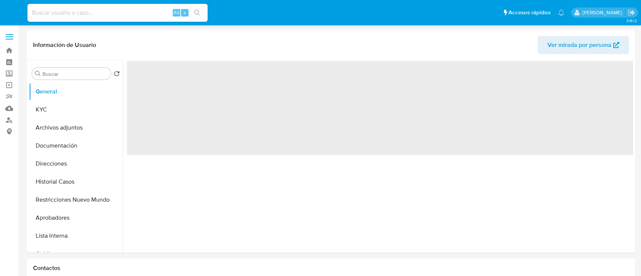
select select "10"
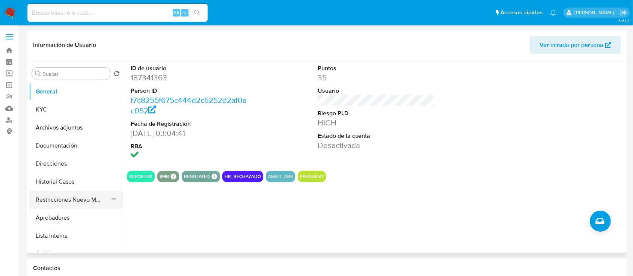
click at [65, 198] on button "Restricciones Nuevo Mundo" at bounding box center [73, 200] width 88 height 18
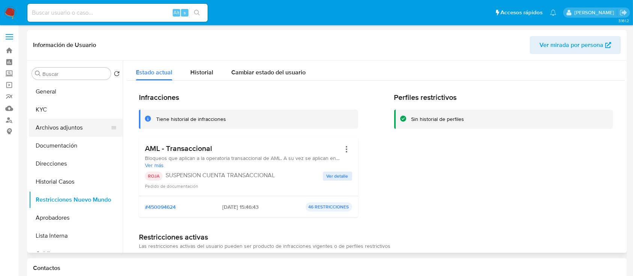
click at [73, 125] on button "Archivos adjuntos" at bounding box center [73, 128] width 88 height 18
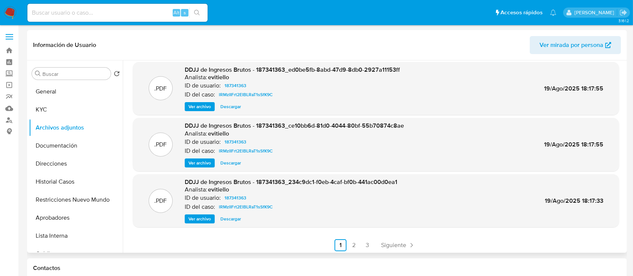
scroll to position [63, 0]
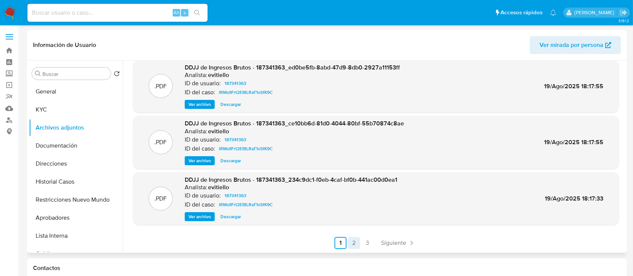
click at [352, 238] on link "2" at bounding box center [354, 243] width 12 height 12
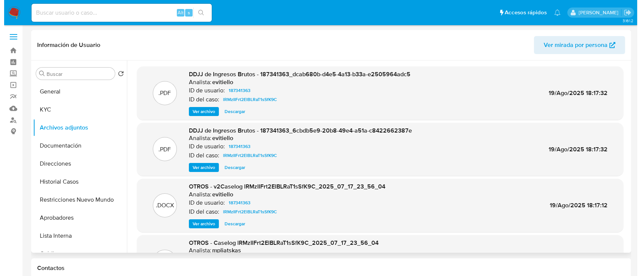
scroll to position [50, 0]
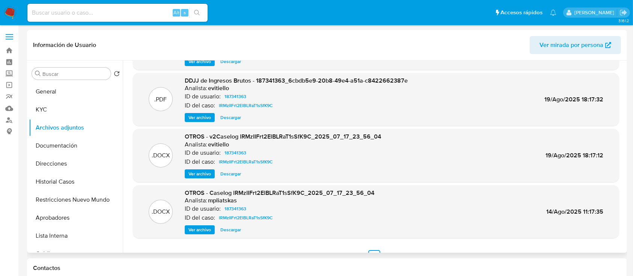
click at [209, 175] on span "Ver archivo" at bounding box center [200, 174] width 23 height 8
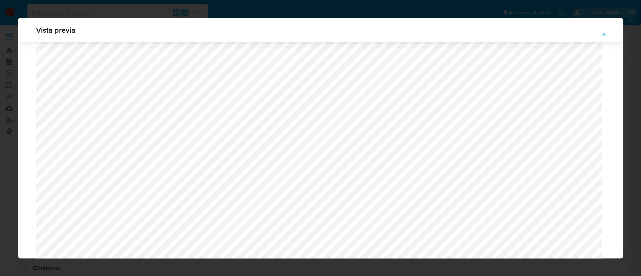
scroll to position [686, 0]
click at [605, 34] on icon "Attachment preview" at bounding box center [604, 35] width 6 height 6
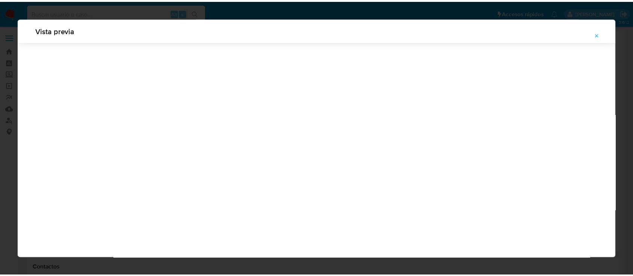
scroll to position [24, 0]
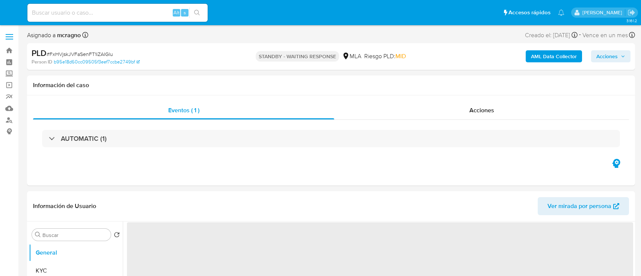
select select "10"
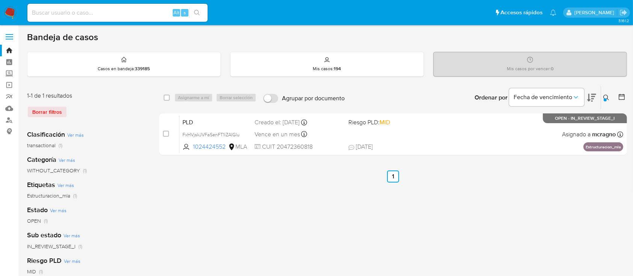
click at [607, 97] on icon at bounding box center [607, 98] width 6 height 6
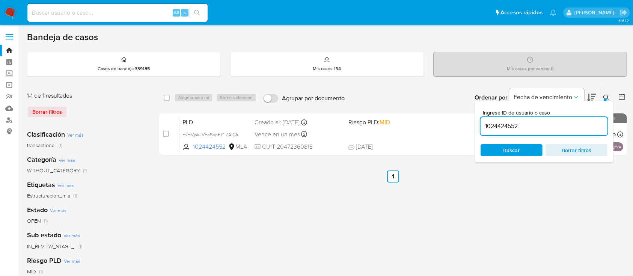
click at [571, 121] on input "1024424552" at bounding box center [544, 126] width 127 height 10
type input "205672144"
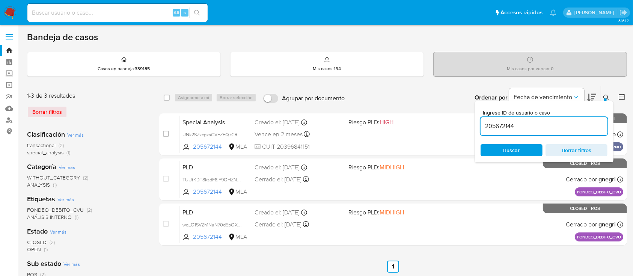
click at [609, 96] on icon at bounding box center [607, 98] width 6 height 6
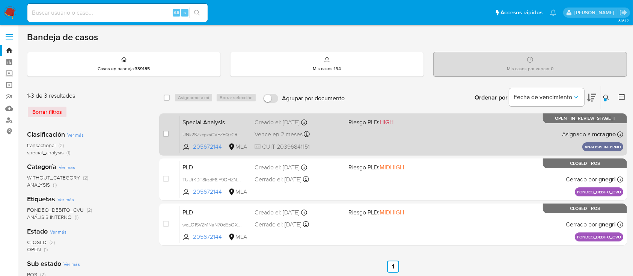
click at [484, 136] on div "Special Analysis UNk2SZxcgxsGVEZFQ7CRUAdn 205672144 MLA Riesgo PLD: HIGH Creado…" at bounding box center [402, 134] width 444 height 38
click at [167, 132] on input "checkbox" at bounding box center [166, 134] width 6 height 6
checkbox input "true"
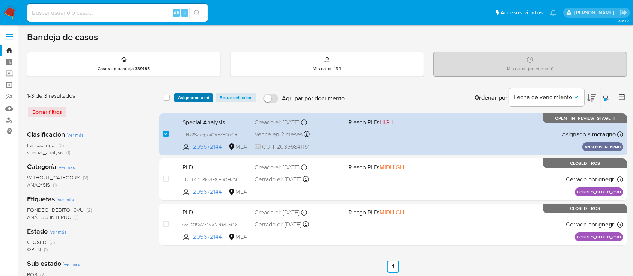
click at [195, 95] on span "Asignarme a mí" at bounding box center [193, 98] width 31 height 8
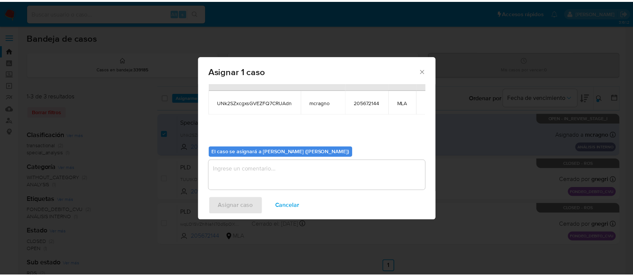
scroll to position [38, 0]
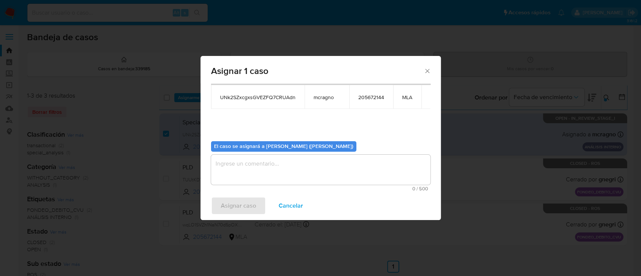
drag, startPoint x: 221, startPoint y: 156, endPoint x: 228, endPoint y: 166, distance: 12.0
click at [222, 157] on textarea "assign-modal" at bounding box center [320, 170] width 219 height 30
drag, startPoint x: 245, startPoint y: 211, endPoint x: 198, endPoint y: 19, distance: 197.9
click at [245, 212] on span "Asignar caso" at bounding box center [238, 206] width 35 height 17
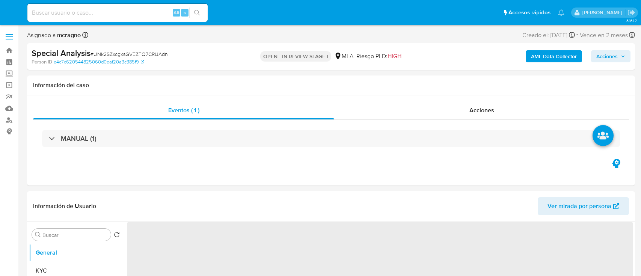
select select "10"
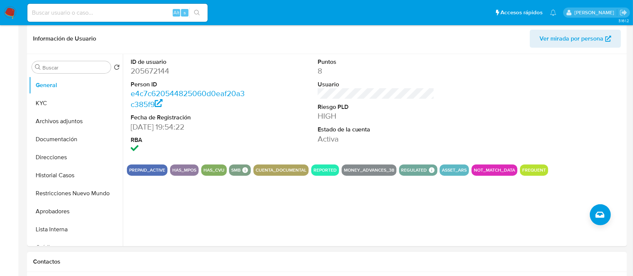
scroll to position [200, 0]
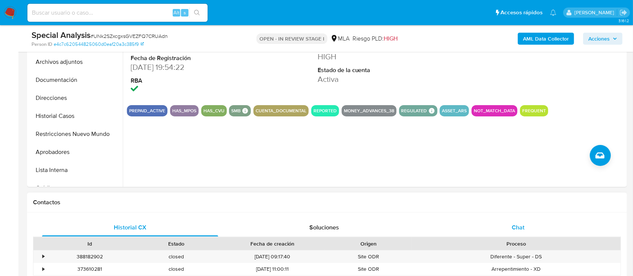
click at [521, 224] on span "Chat" at bounding box center [518, 227] width 13 height 9
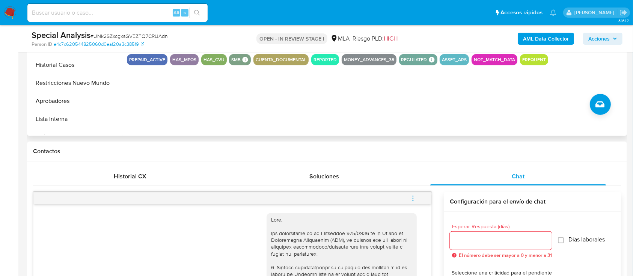
scroll to position [132, 0]
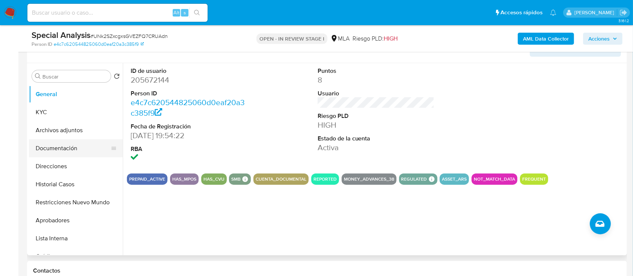
click at [71, 145] on button "Documentación" at bounding box center [73, 148] width 88 height 18
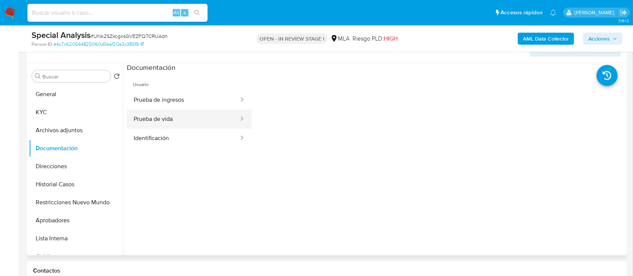
click at [169, 112] on button "Prueba de vida" at bounding box center [183, 119] width 113 height 19
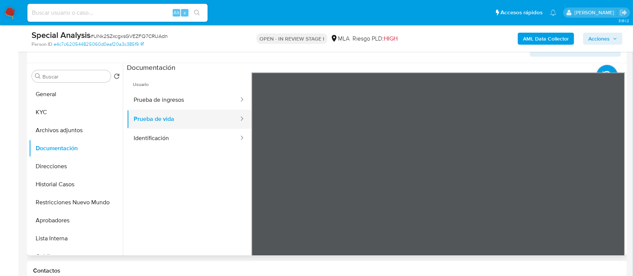
drag, startPoint x: 182, startPoint y: 97, endPoint x: 230, endPoint y: 119, distance: 52.8
click at [183, 98] on button "Prueba de ingresos" at bounding box center [183, 100] width 113 height 19
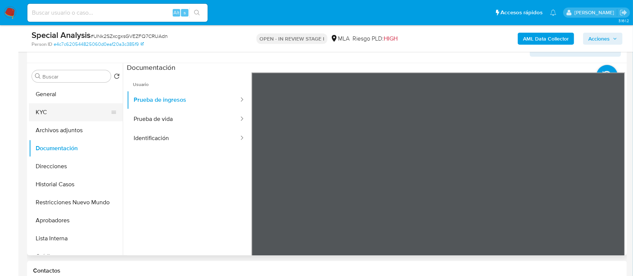
drag, startPoint x: 70, startPoint y: 112, endPoint x: 114, endPoint y: 103, distance: 44.8
click at [71, 112] on button "KYC" at bounding box center [73, 112] width 88 height 18
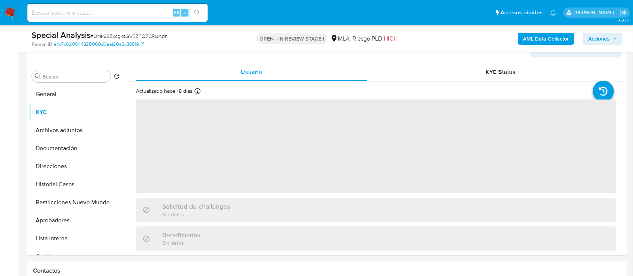
click at [537, 41] on b "AML Data Collector" at bounding box center [546, 39] width 46 height 12
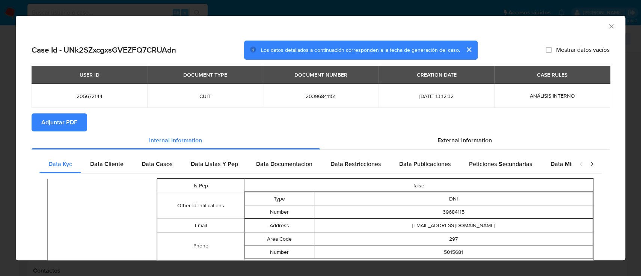
click at [62, 120] on span "Adjuntar PDF" at bounding box center [59, 122] width 36 height 17
drag, startPoint x: 605, startPoint y: 25, endPoint x: 598, endPoint y: 30, distance: 8.6
click at [608, 24] on icon "Cerrar ventana" at bounding box center [612, 27] width 8 height 8
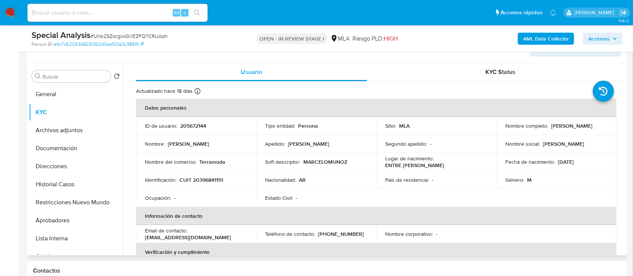
click at [65, 122] on button "Archivos adjuntos" at bounding box center [76, 130] width 94 height 18
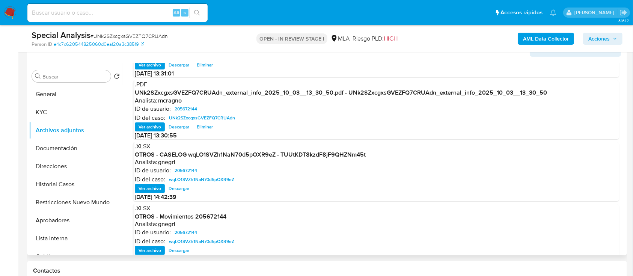
scroll to position [29, 0]
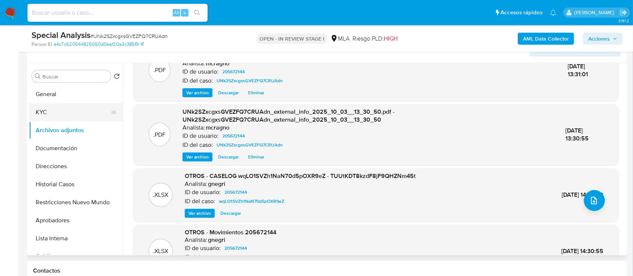
click at [54, 113] on button "KYC" at bounding box center [73, 112] width 88 height 18
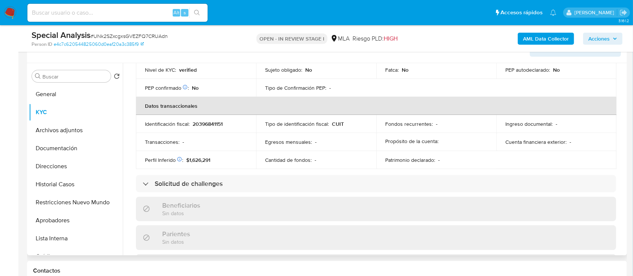
scroll to position [403, 0]
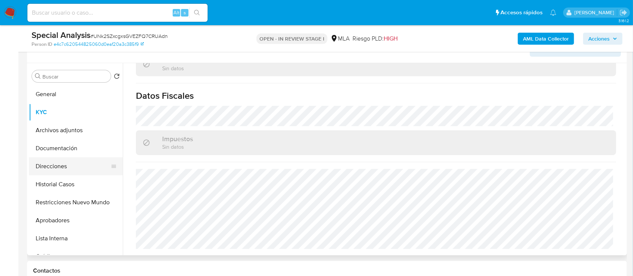
click at [79, 170] on button "Direcciones" at bounding box center [73, 166] width 88 height 18
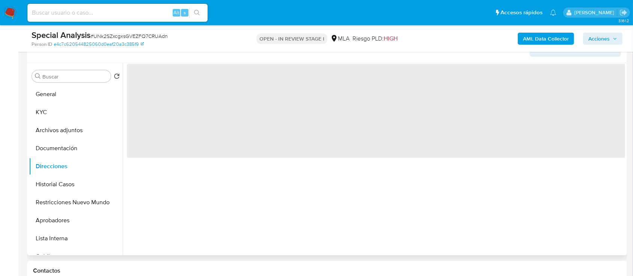
scroll to position [0, 0]
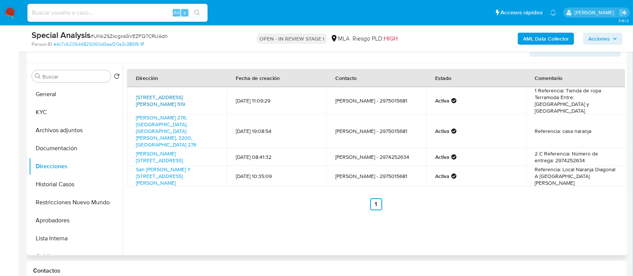
click at [185, 94] on link "España 519, Sarmiento, Chubut, 9020, Argentina 519" at bounding box center [160, 101] width 49 height 14
drag, startPoint x: 44, startPoint y: 115, endPoint x: 70, endPoint y: 118, distance: 26.1
click at [45, 115] on button "KYC" at bounding box center [73, 112] width 88 height 18
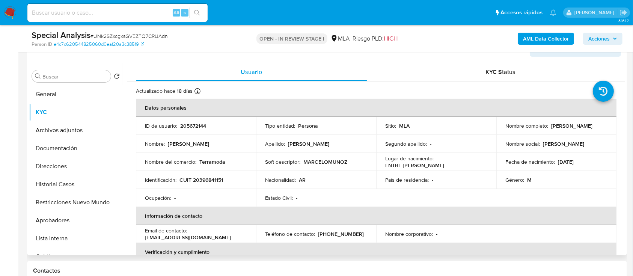
click at [212, 160] on p "Terramoda" at bounding box center [212, 162] width 26 height 7
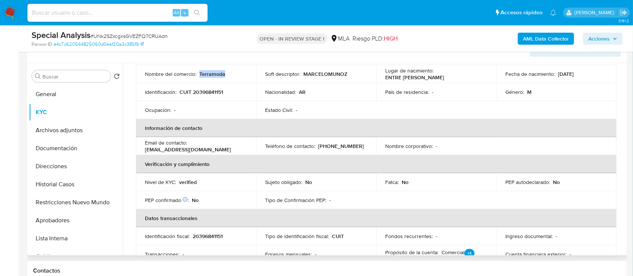
scroll to position [52, 0]
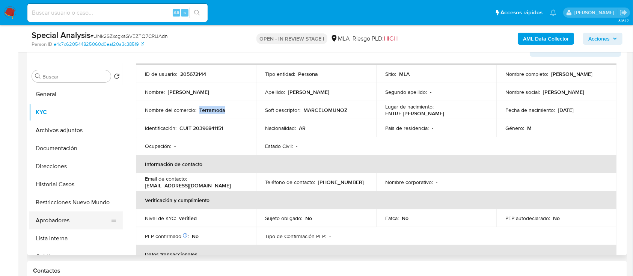
drag, startPoint x: 68, startPoint y: 223, endPoint x: 89, endPoint y: 212, distance: 23.4
click at [69, 223] on button "Aprobadores" at bounding box center [73, 221] width 88 height 18
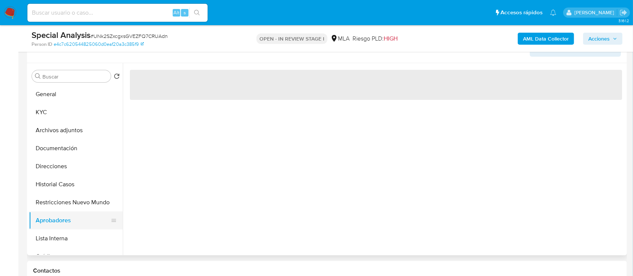
scroll to position [0, 0]
click at [62, 184] on button "Historial Casos" at bounding box center [73, 184] width 88 height 18
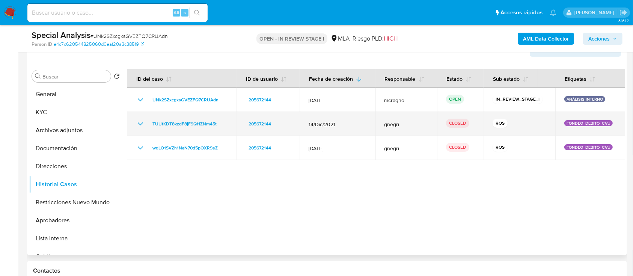
click at [142, 122] on icon "Mostrar/Ocultar" at bounding box center [140, 123] width 5 height 3
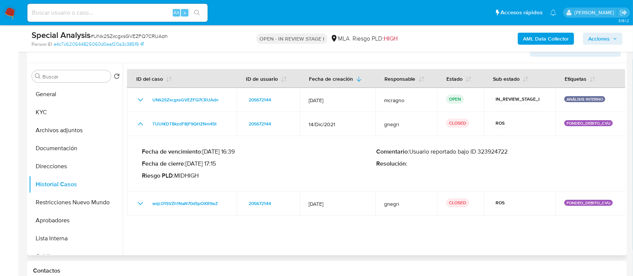
drag, startPoint x: 213, startPoint y: 164, endPoint x: 222, endPoint y: 164, distance: 9.0
click at [222, 164] on p "Fecha de cierre : 08/04/2022 17:15" at bounding box center [259, 164] width 234 height 8
click at [595, 182] on div "Fecha de vencimiento : 14/03/2022 16:39 Fecha de cierre : 08/04/2022 17:15 Ries…" at bounding box center [376, 164] width 469 height 44
click at [489, 150] on p "Comentario : Usuario reportado bajo ID 323924722" at bounding box center [493, 152] width 234 height 8
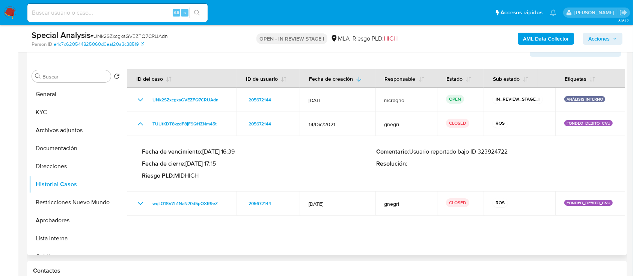
click at [488, 157] on div "Comentario : Usuario reportado bajo ID 323924722 Resolución :" at bounding box center [493, 164] width 234 height 32
click at [495, 153] on p "Comentario : Usuario reportado bajo ID 323924722" at bounding box center [493, 152] width 234 height 8
click at [52, 134] on button "Archivos adjuntos" at bounding box center [73, 130] width 88 height 18
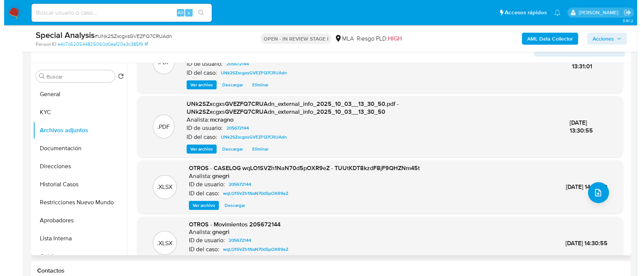
scroll to position [50, 0]
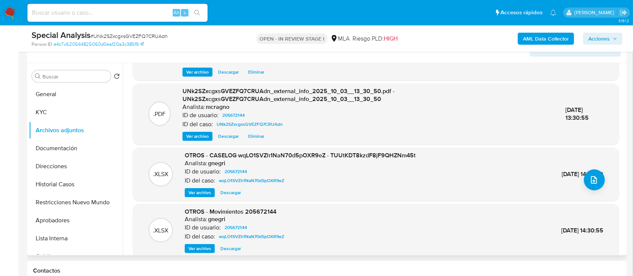
click at [195, 192] on span "Ver archivo" at bounding box center [200, 193] width 23 height 8
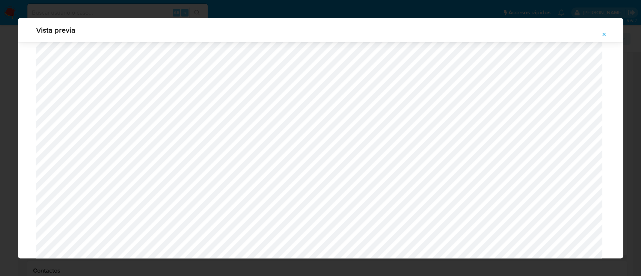
scroll to position [536, 0]
click at [607, 33] on button "Attachment preview" at bounding box center [604, 35] width 17 height 12
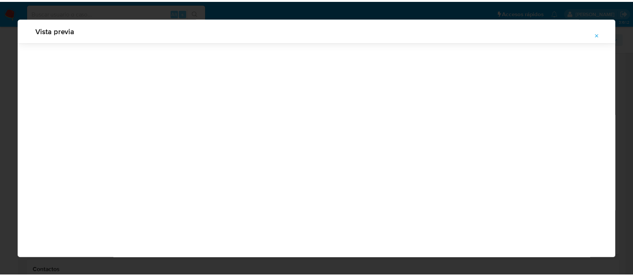
scroll to position [24, 0]
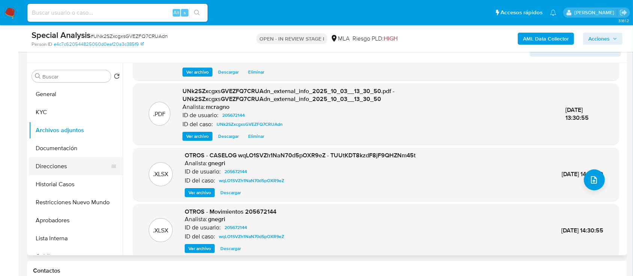
click at [65, 168] on button "Direcciones" at bounding box center [73, 166] width 88 height 18
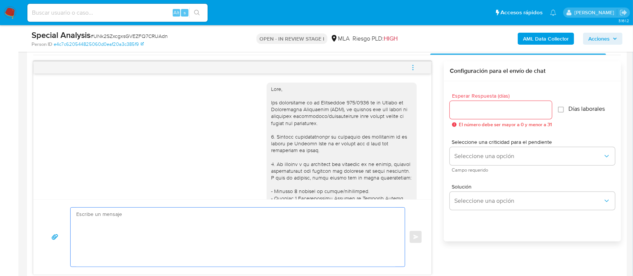
click at [279, 240] on textarea at bounding box center [235, 237] width 319 height 59
paste textarea "Hola XXX, Al analizar tu caso se encontraron algunas inconsistencias, por este …"
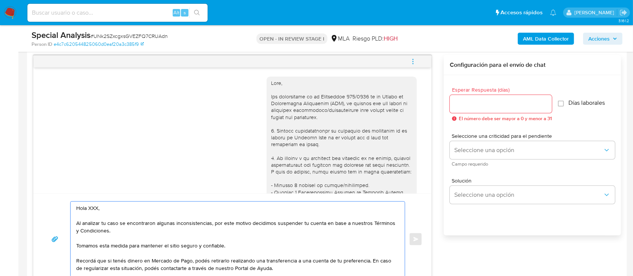
click at [159, 213] on textarea "Hola XXX, Al analizar tu caso se encontraron algunas inconsistencias, por este …" at bounding box center [235, 239] width 319 height 75
click at [160, 203] on textarea "Hola XXX, Al analizar tu caso se encontraron algunas inconsistencias, por este …" at bounding box center [235, 239] width 319 height 75
type textarea "Hola, Al analizar tu caso se encontraron algunas inconsistencias, por este moti…"
click at [484, 102] on input "Esperar Respuesta (días)" at bounding box center [501, 104] width 102 height 10
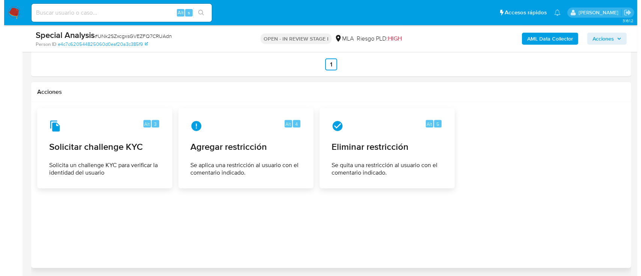
scroll to position [1171, 0]
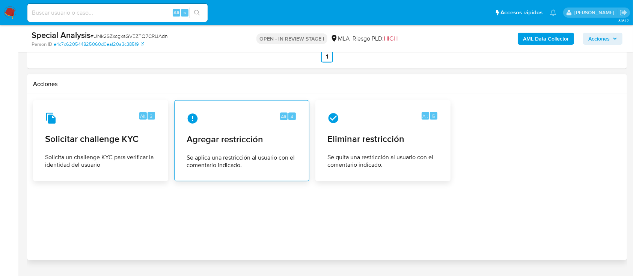
type input "0"
click at [215, 134] on span "Agregar restricción" at bounding box center [242, 139] width 110 height 11
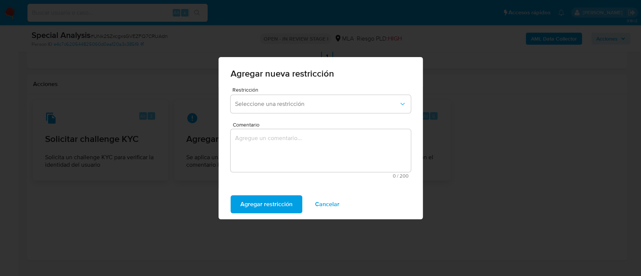
click at [304, 103] on span "Seleccione una restricción" at bounding box center [317, 104] width 164 height 8
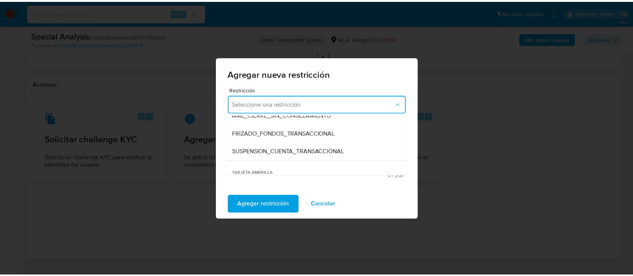
scroll to position [100, 0]
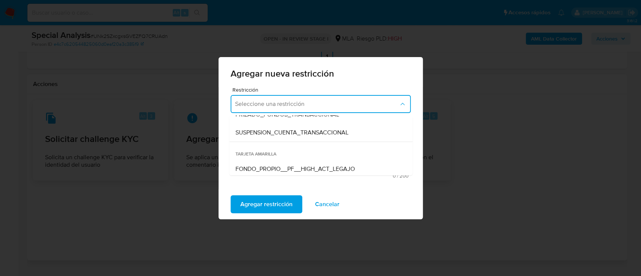
click at [309, 133] on span "SUSPENSION_CUENTA_TRANSACCIONAL" at bounding box center [291, 133] width 113 height 8
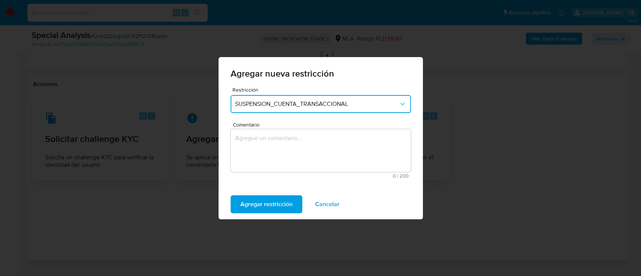
click at [302, 152] on textarea "Comentario" at bounding box center [321, 150] width 180 height 43
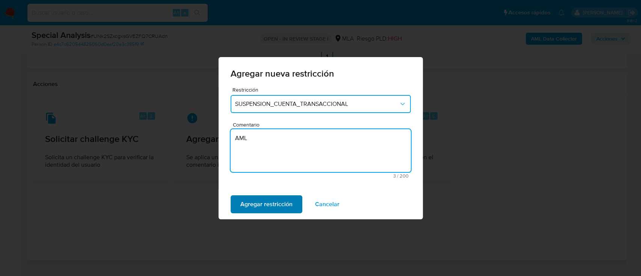
type textarea "AML"
click at [251, 206] on span "Agregar restricción" at bounding box center [266, 204] width 52 height 17
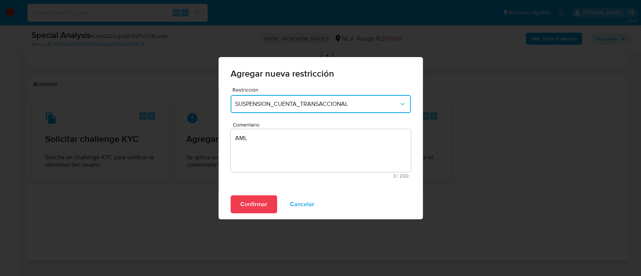
drag, startPoint x: 251, startPoint y: 207, endPoint x: 352, endPoint y: 225, distance: 102.4
click at [252, 207] on span "Confirmar" at bounding box center [253, 204] width 27 height 17
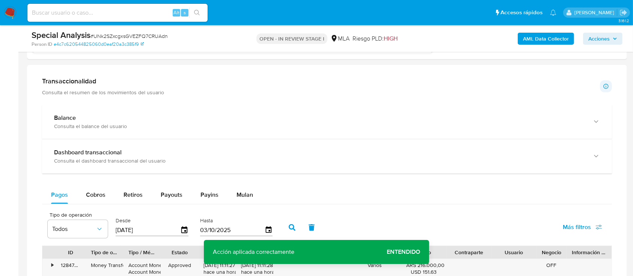
scroll to position [470, 0]
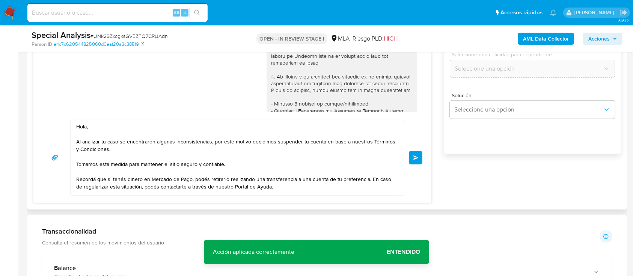
click at [420, 154] on button "Enviar" at bounding box center [416, 158] width 14 height 14
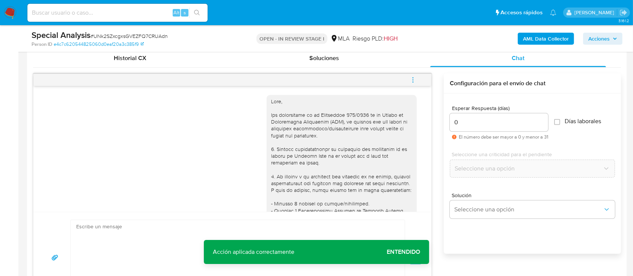
scroll to position [589, 0]
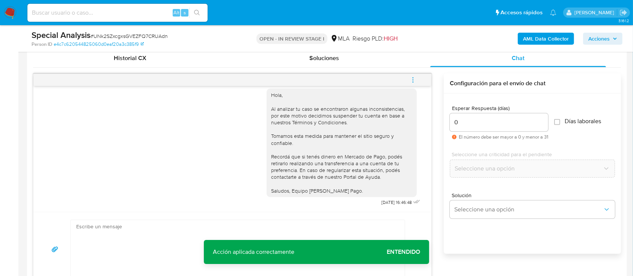
click at [418, 77] on button "menu-action" at bounding box center [413, 80] width 25 height 18
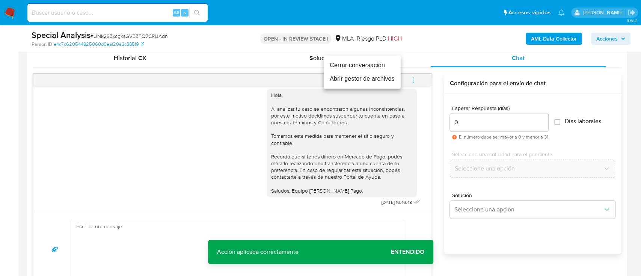
click at [346, 64] on li "Cerrar conversación" at bounding box center [362, 66] width 77 height 14
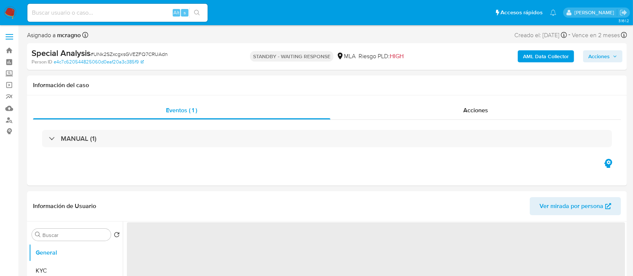
select select "10"
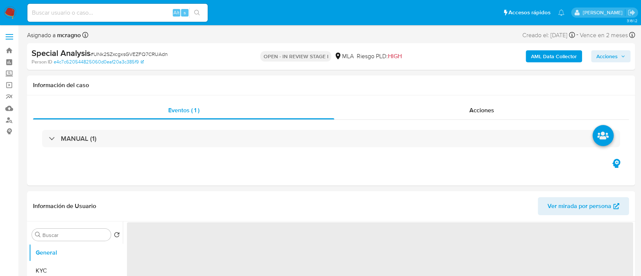
select select "10"
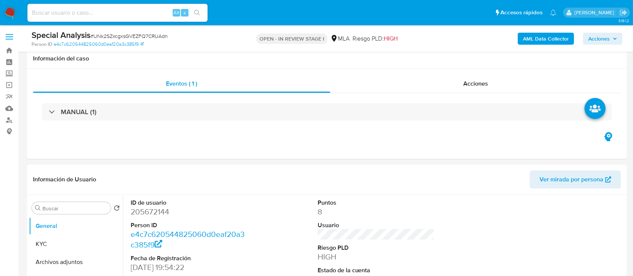
scroll to position [250, 0]
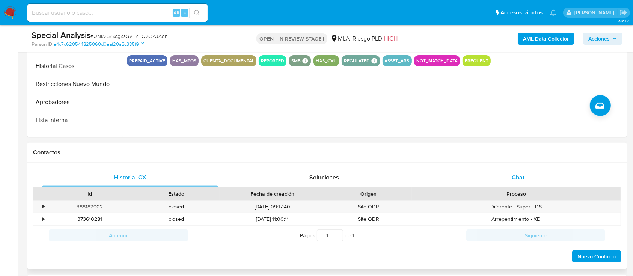
click at [538, 182] on div "Chat" at bounding box center [519, 178] width 176 height 18
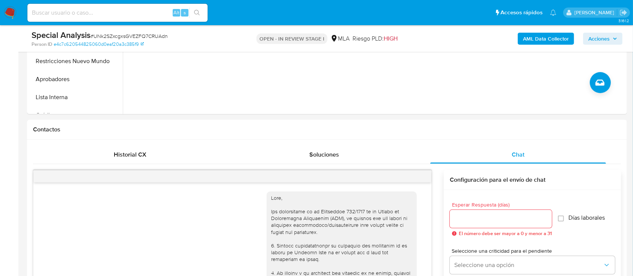
scroll to position [237, 0]
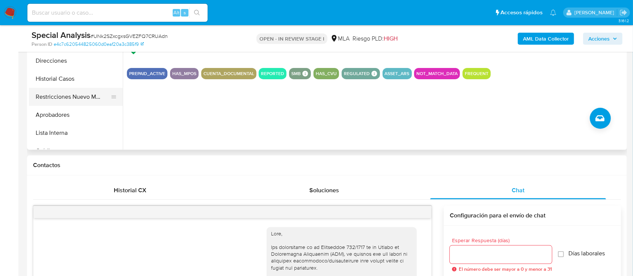
click at [59, 103] on button "Restricciones Nuevo Mundo" at bounding box center [73, 97] width 88 height 18
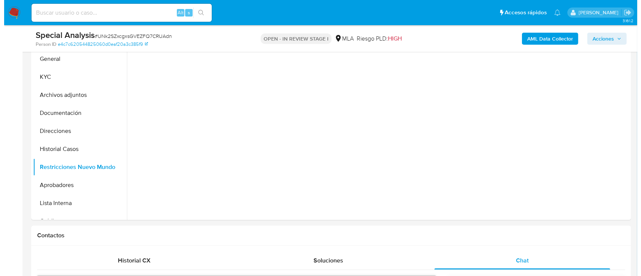
scroll to position [135, 0]
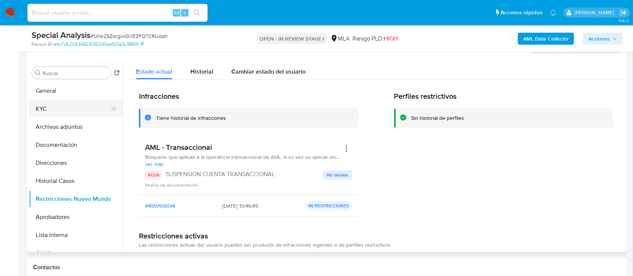
click at [58, 107] on button "KYC" at bounding box center [73, 109] width 88 height 18
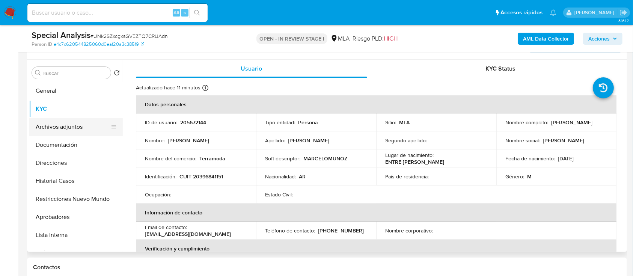
click at [57, 123] on button "Archivos adjuntos" at bounding box center [73, 127] width 88 height 18
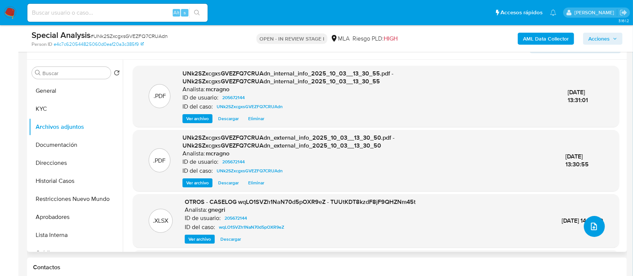
click at [592, 227] on icon "upload-file" at bounding box center [594, 226] width 9 height 9
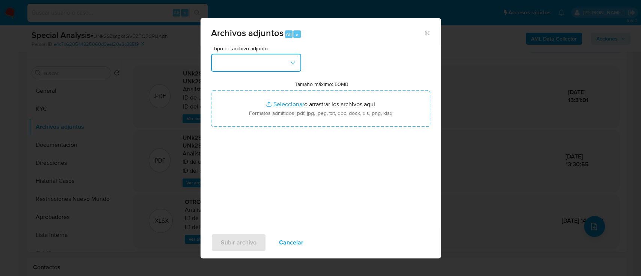
click at [273, 68] on button "button" at bounding box center [256, 63] width 90 height 18
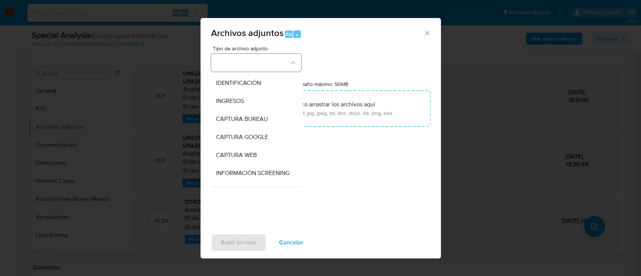
scroll to position [150, 0]
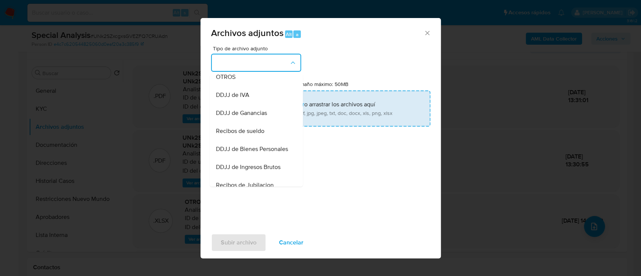
drag, startPoint x: 243, startPoint y: 80, endPoint x: 292, endPoint y: 111, distance: 57.9
click at [245, 83] on div "OTROS" at bounding box center [254, 77] width 77 height 18
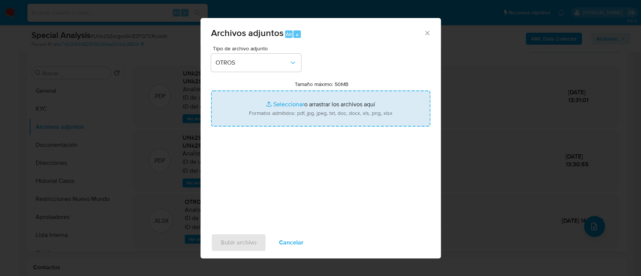
click at [294, 112] on input "Tamaño máximo: 50MB Seleccionar archivos" at bounding box center [320, 109] width 219 height 36
type input "C:\fakepath\205672144 - Movimientos.xlsx"
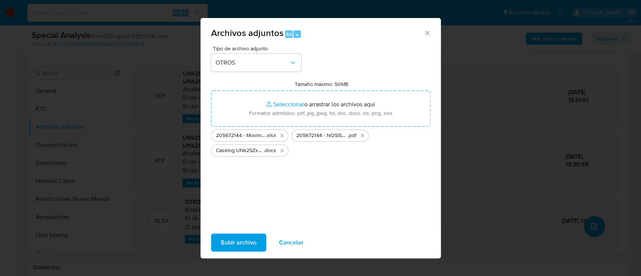
click at [241, 238] on span "Subir archivo" at bounding box center [239, 242] width 36 height 17
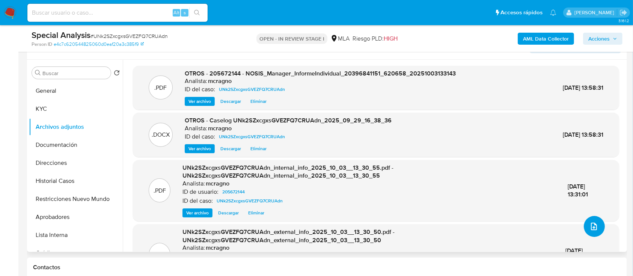
click at [584, 225] on button "upload-file" at bounding box center [594, 226] width 21 height 21
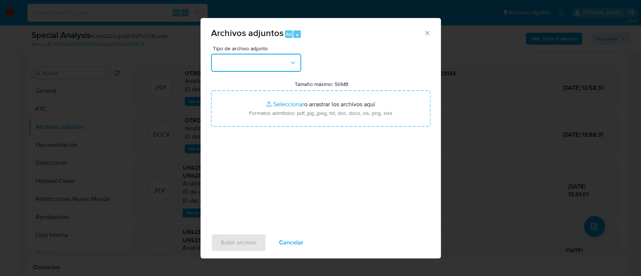
drag, startPoint x: 267, startPoint y: 62, endPoint x: 269, endPoint y: 70, distance: 8.5
click at [267, 63] on button "button" at bounding box center [256, 63] width 90 height 18
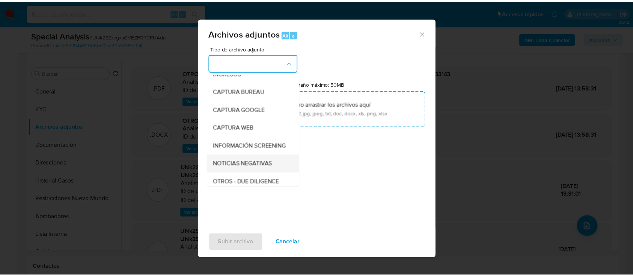
scroll to position [50, 0]
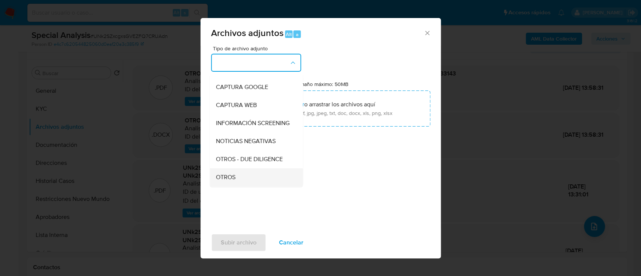
click at [224, 179] on div "OTROS" at bounding box center [254, 177] width 77 height 18
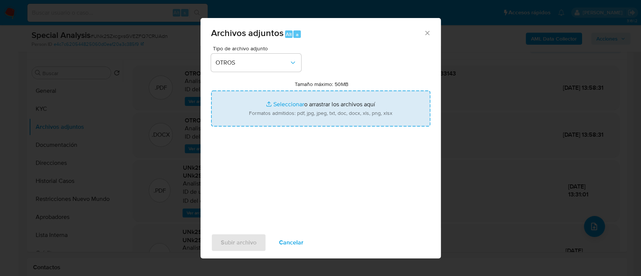
click at [321, 107] on input "Tamaño máximo: 50MB Seleccionar archivos" at bounding box center [320, 109] width 219 height 36
type input "C:\fakepath\205672144 - Movimientos.xlsx"
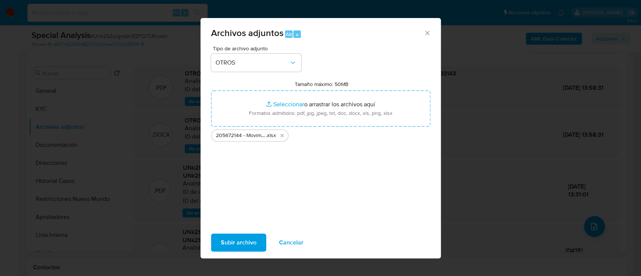
click at [230, 239] on span "Subir archivo" at bounding box center [239, 242] width 36 height 17
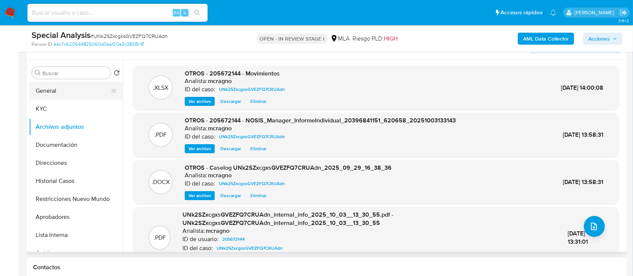
click at [79, 95] on button "General" at bounding box center [73, 91] width 88 height 18
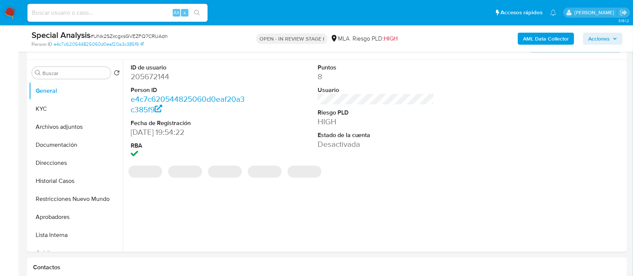
click at [614, 35] on span "Acciones" at bounding box center [603, 38] width 29 height 11
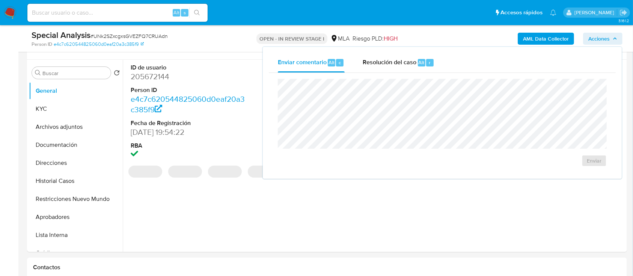
drag, startPoint x: 364, startPoint y: 59, endPoint x: 376, endPoint y: 75, distance: 20.4
click at [364, 59] on span "Resolución del caso" at bounding box center [390, 62] width 54 height 9
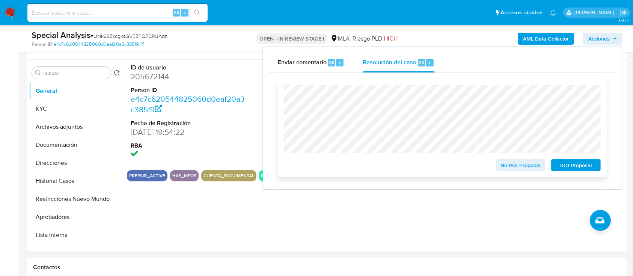
click at [570, 168] on span "ROI Proposal" at bounding box center [576, 165] width 39 height 11
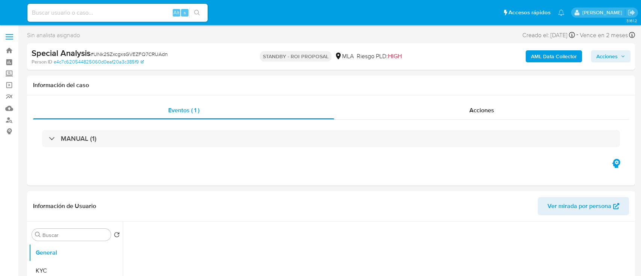
select select "10"
